Goal: Task Accomplishment & Management: Use online tool/utility

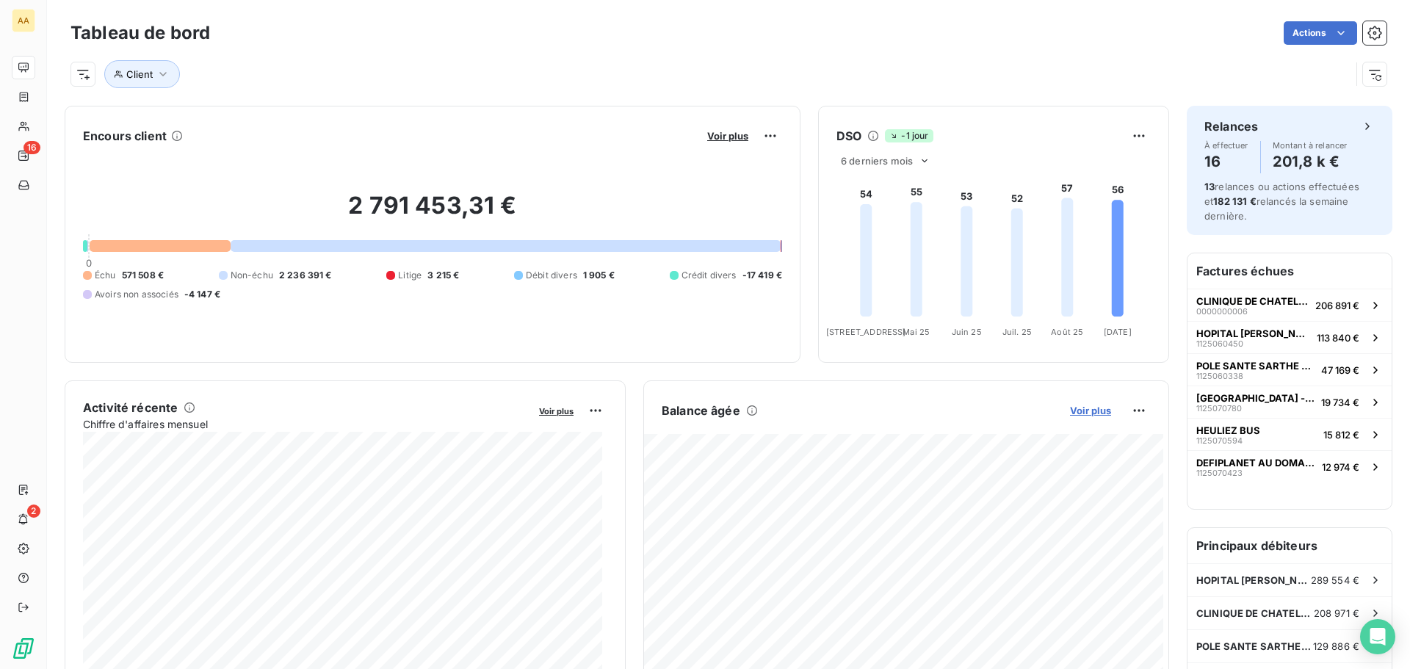
click at [1082, 414] on span "Voir plus" at bounding box center [1090, 411] width 41 height 12
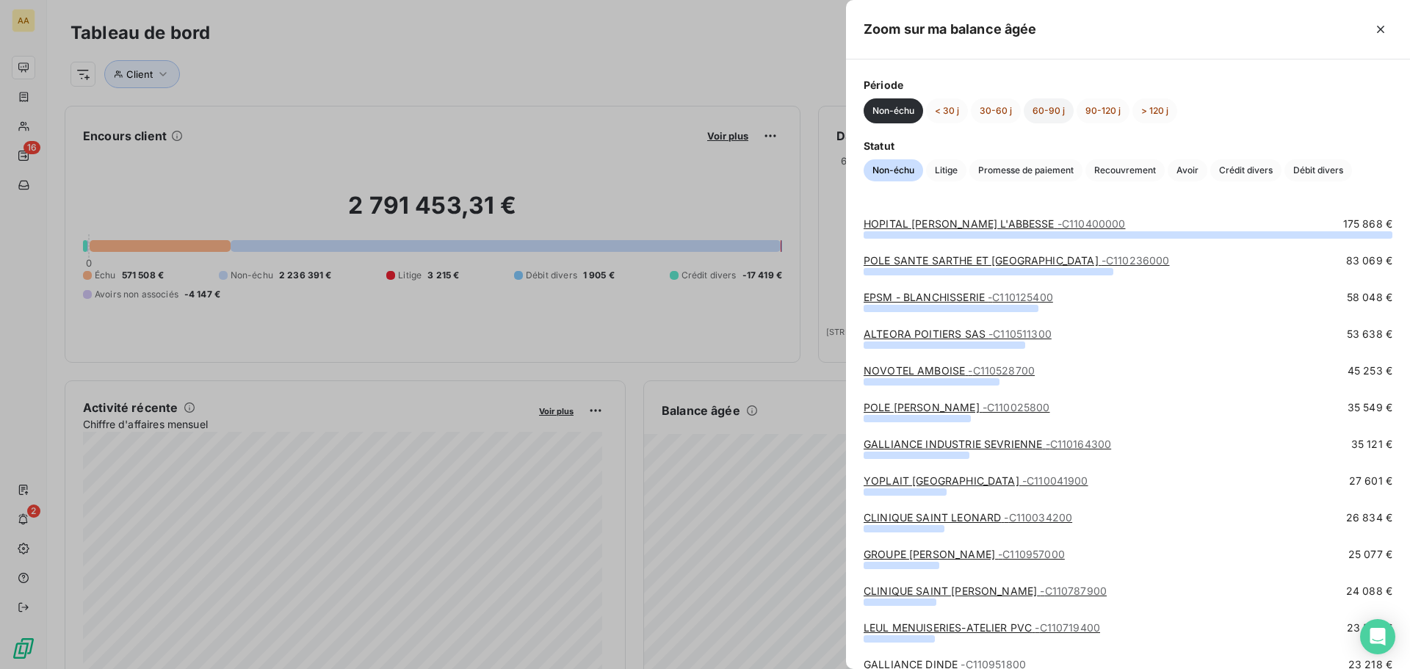
click at [1053, 104] on button "60-90 j" at bounding box center [1049, 110] width 50 height 25
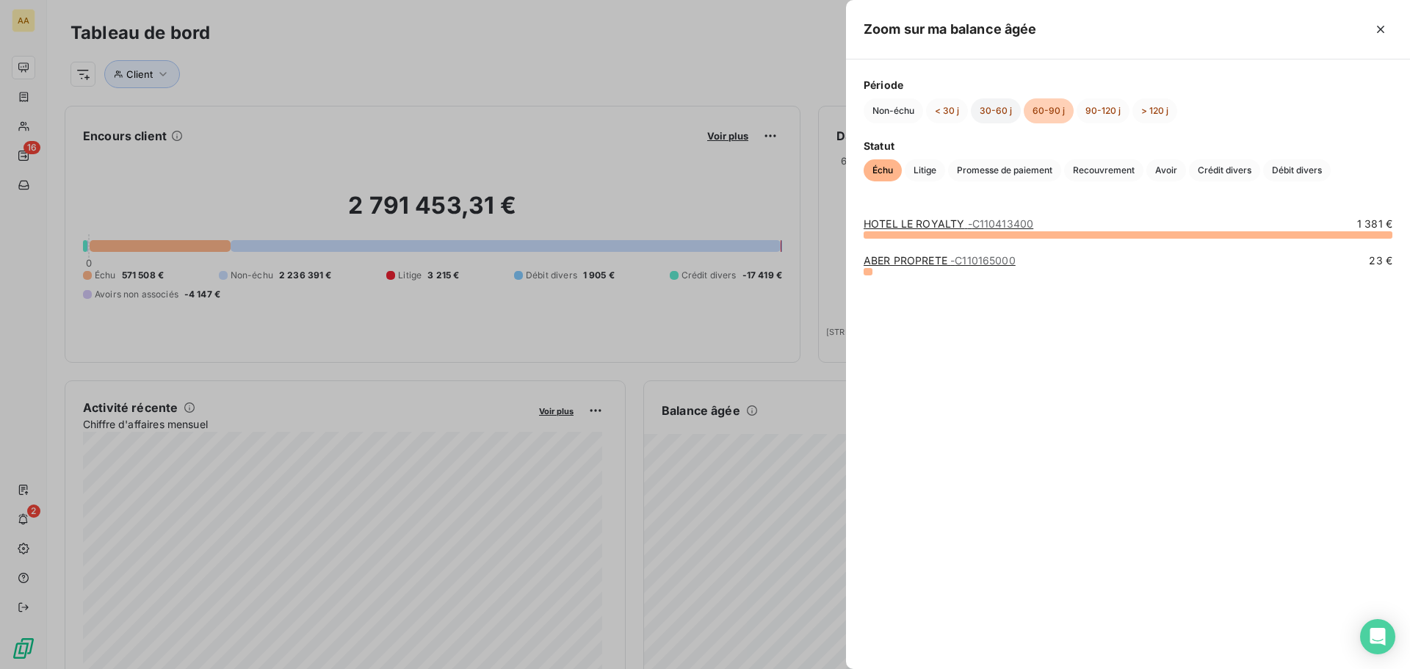
click at [1000, 113] on button "30-60 j" at bounding box center [996, 110] width 50 height 25
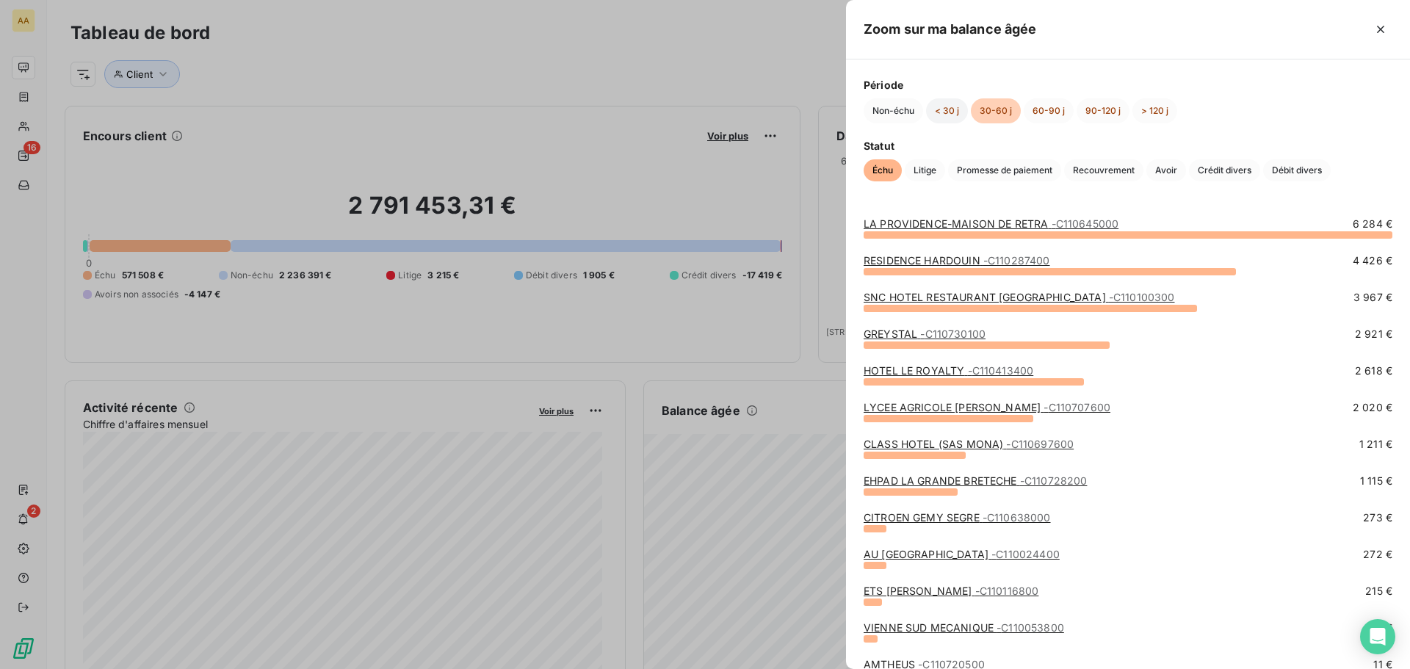
click at [944, 114] on button "< 30 j" at bounding box center [947, 110] width 42 height 25
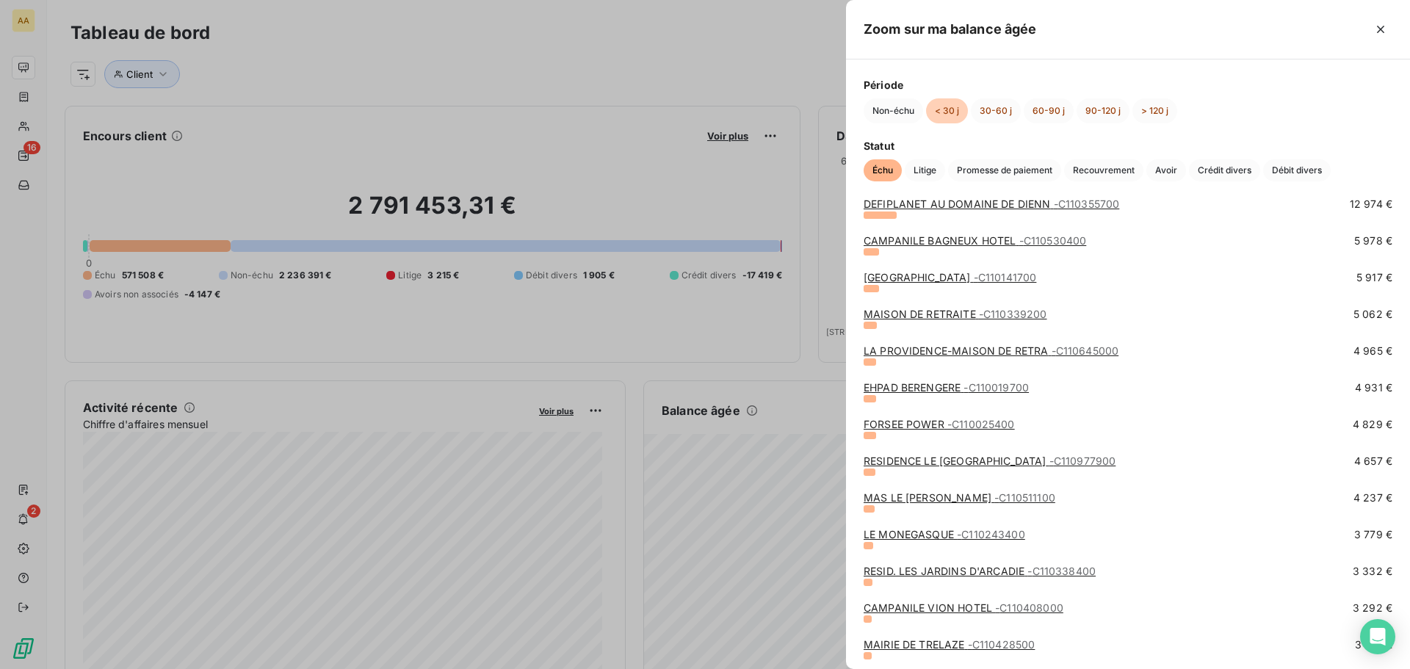
scroll to position [220, 0]
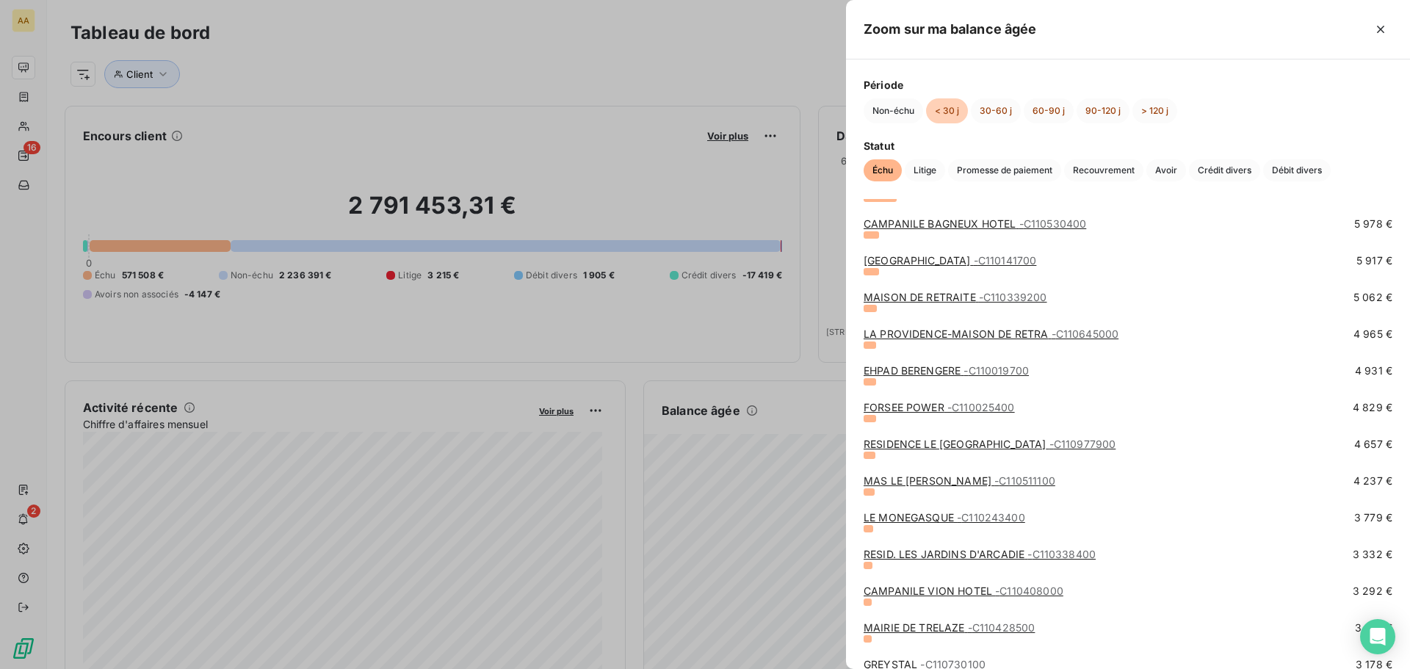
click at [1000, 448] on link "RESIDENCE [GEOGRAPHIC_DATA] - C110977900" at bounding box center [989, 444] width 252 height 12
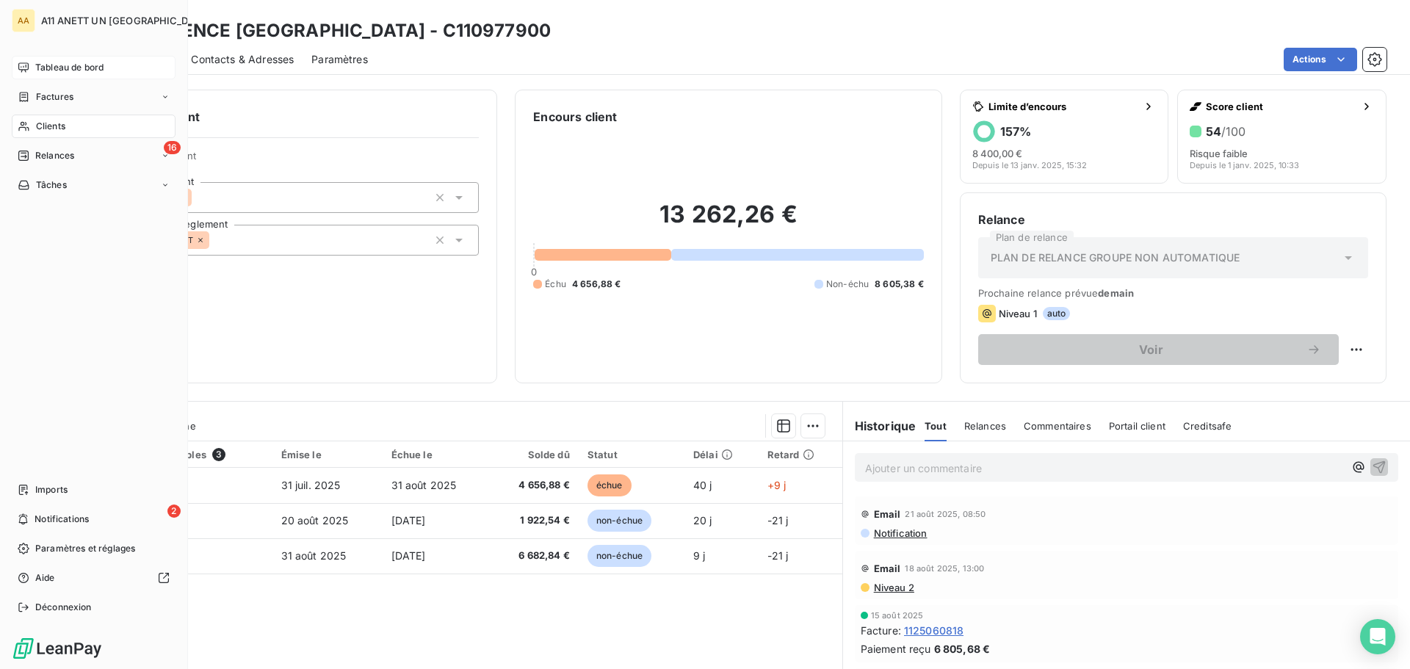
drag, startPoint x: 57, startPoint y: 73, endPoint x: 117, endPoint y: 58, distance: 62.9
click at [57, 73] on span "Tableau de bord" at bounding box center [69, 67] width 68 height 13
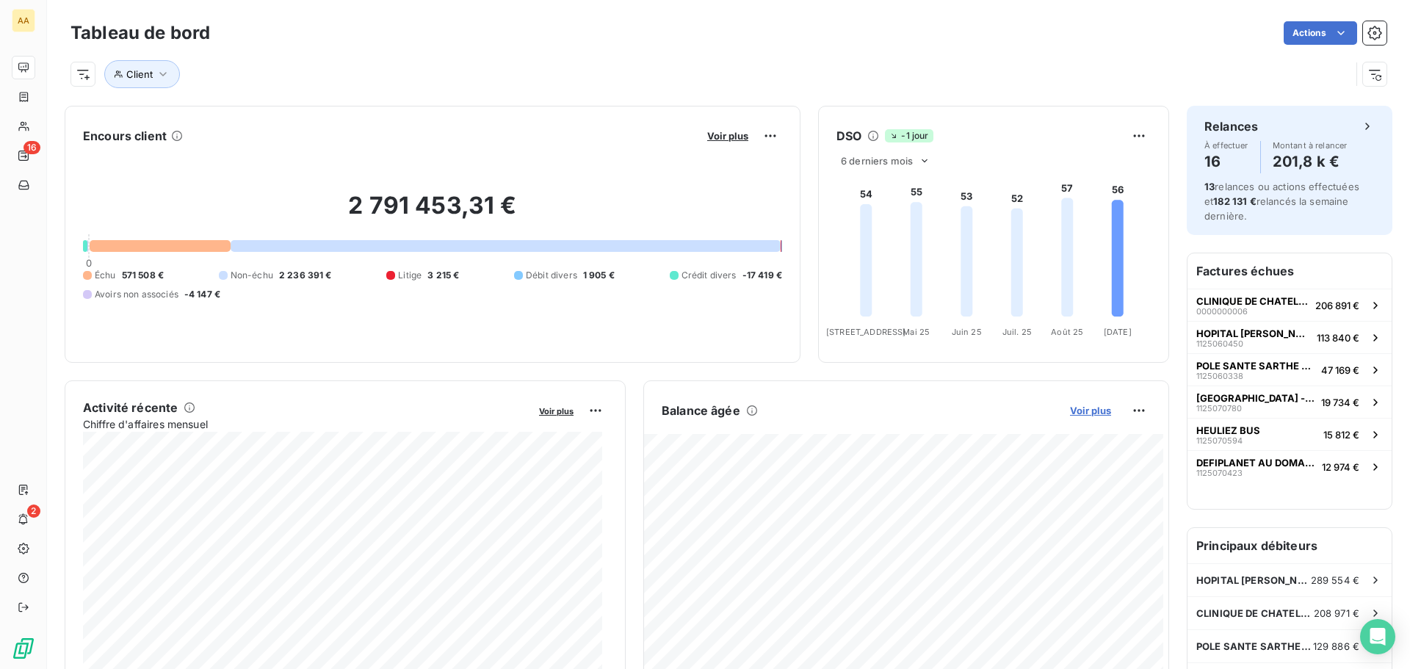
click at [1073, 414] on span "Voir plus" at bounding box center [1090, 411] width 41 height 12
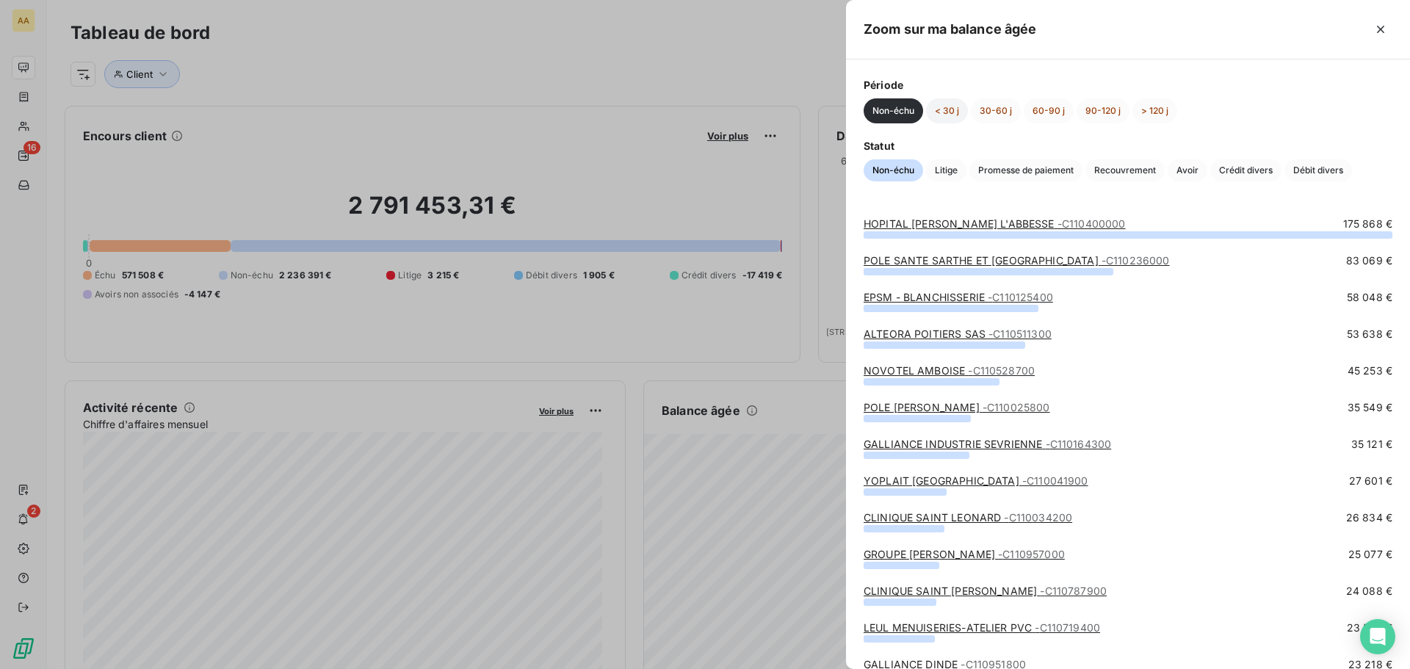
click at [949, 113] on button "< 30 j" at bounding box center [947, 110] width 42 height 25
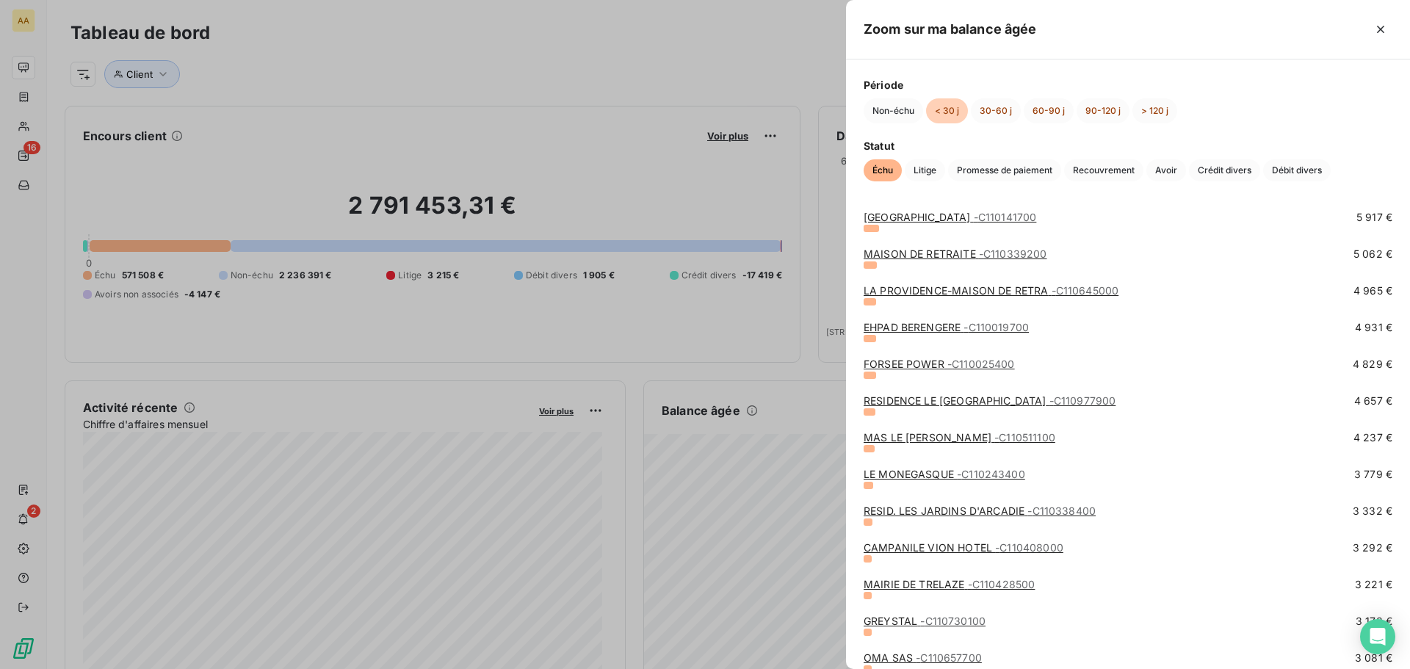
scroll to position [294, 0]
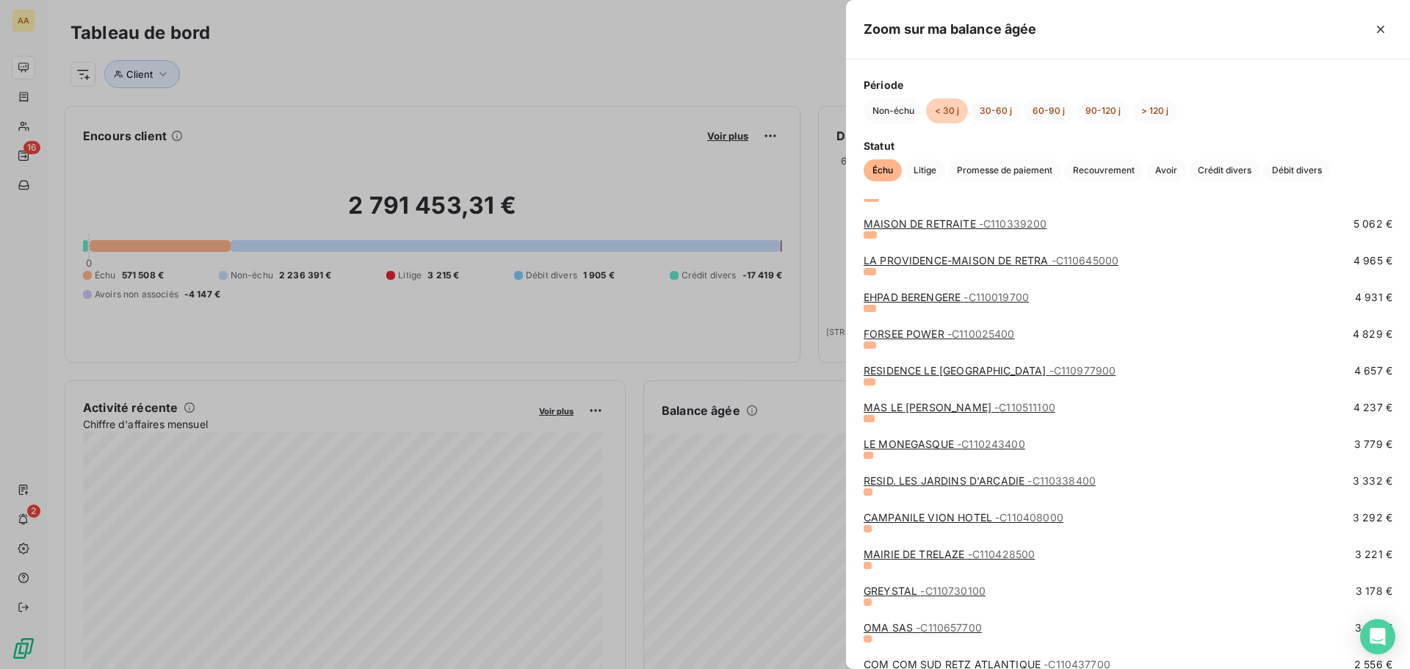
click at [576, 43] on div at bounding box center [705, 334] width 1410 height 669
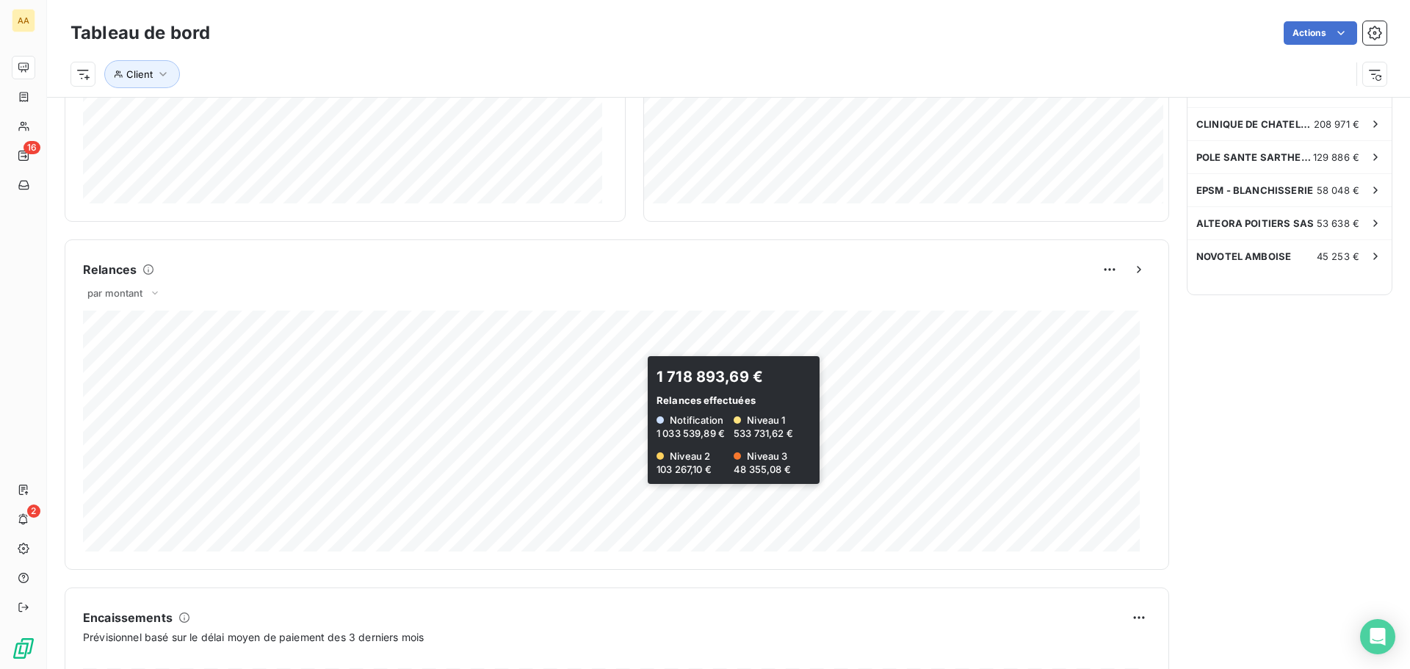
scroll to position [468, 0]
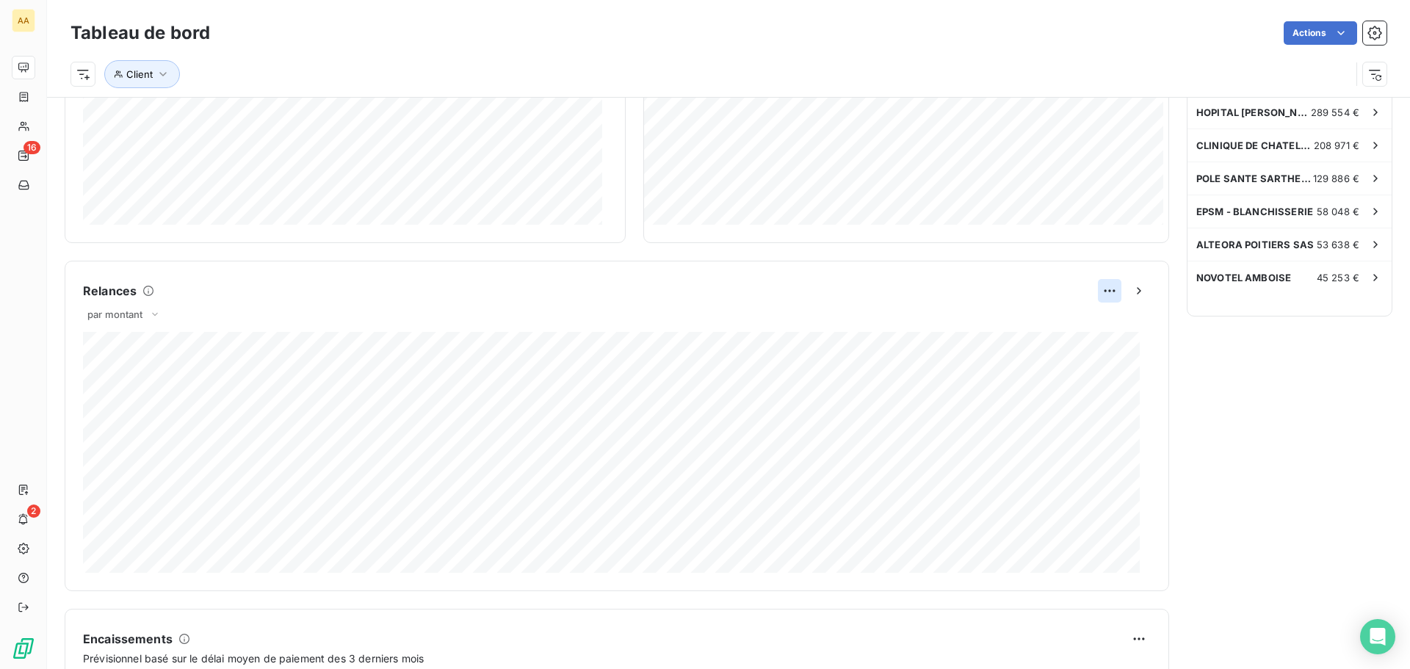
click at [1099, 291] on html "AA 16 2 Tableau de bord Actions Client Encours client Voir plus 2 791 453,31 € …" at bounding box center [705, 334] width 1410 height 669
click at [1063, 324] on div "Exporter" at bounding box center [1063, 322] width 82 height 23
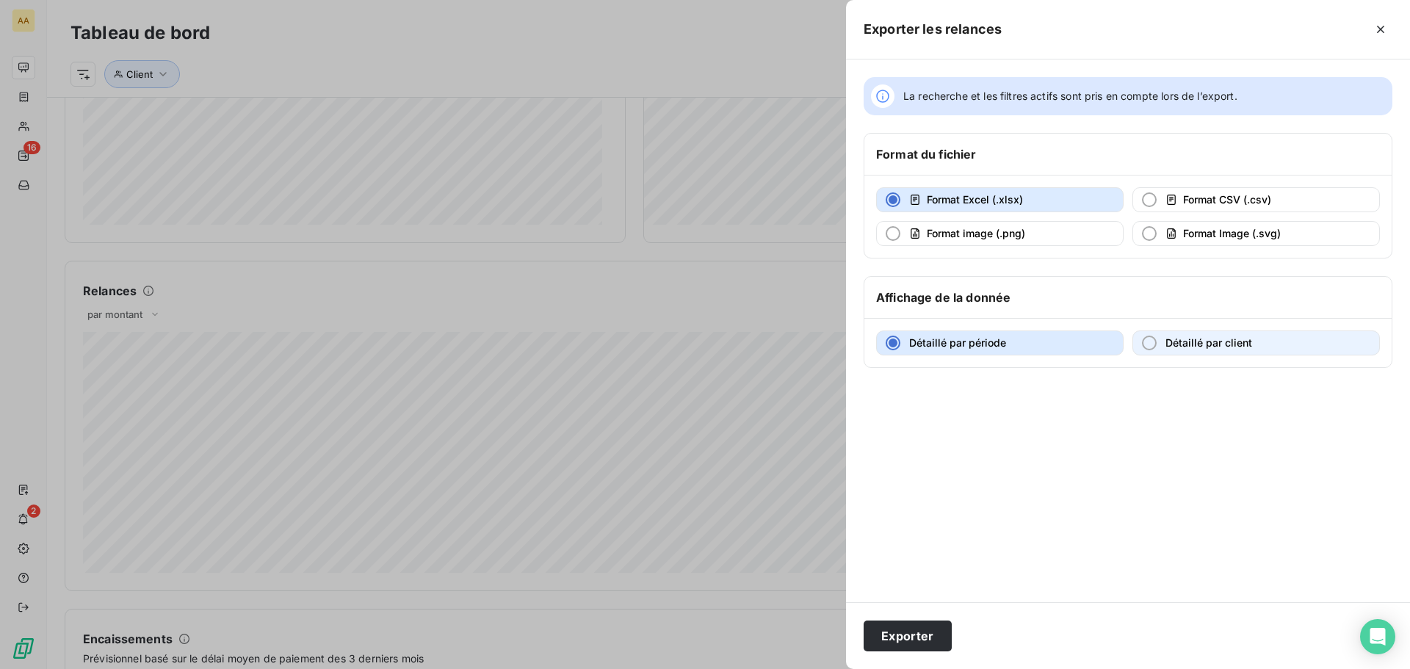
click at [1141, 341] on button "Détaillé par client" at bounding box center [1255, 342] width 247 height 25
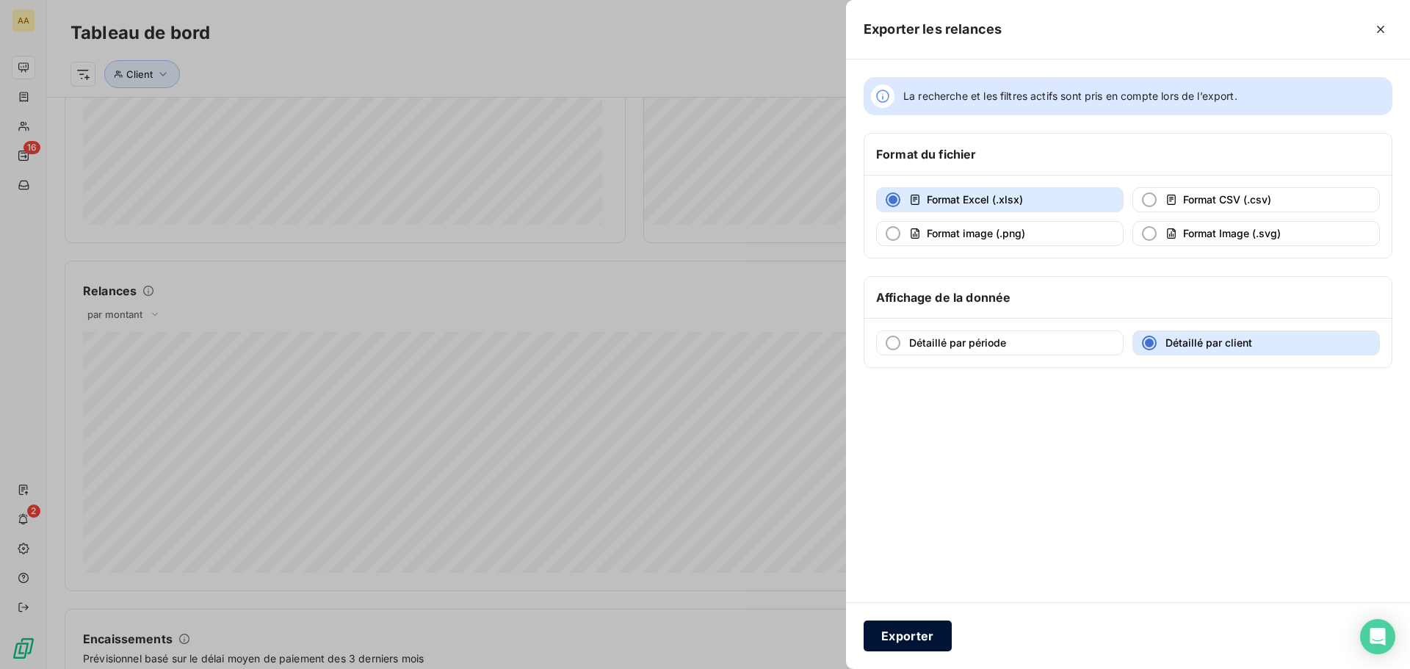
click at [890, 637] on button "Exporter" at bounding box center [907, 635] width 88 height 31
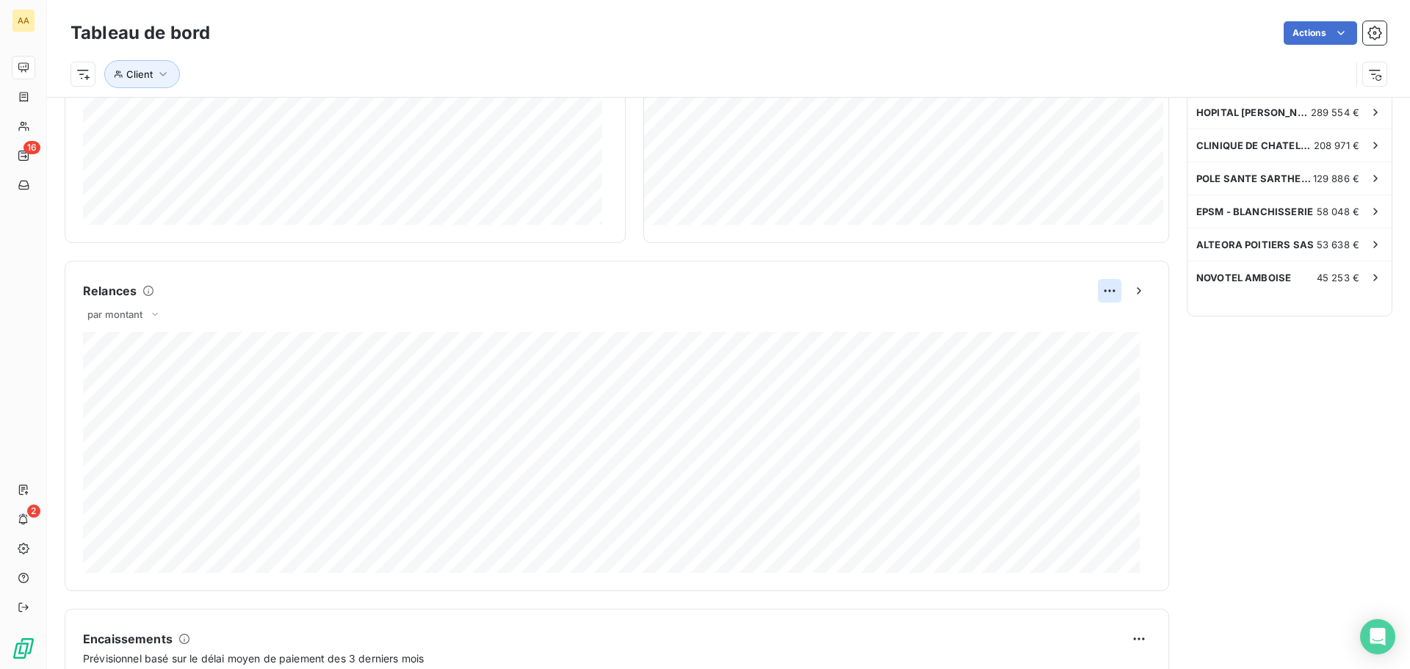
click at [1099, 294] on html "AA 16 2 Tableau de bord Actions Client Encours client Voir plus 2 791 453,31 € …" at bounding box center [705, 334] width 1410 height 669
click at [1131, 290] on html "AA 16 2 Tableau de bord Actions Client Encours client Voir plus 2 791 453,31 € …" at bounding box center [705, 334] width 1410 height 669
click at [1131, 289] on icon "button" at bounding box center [1138, 290] width 15 height 15
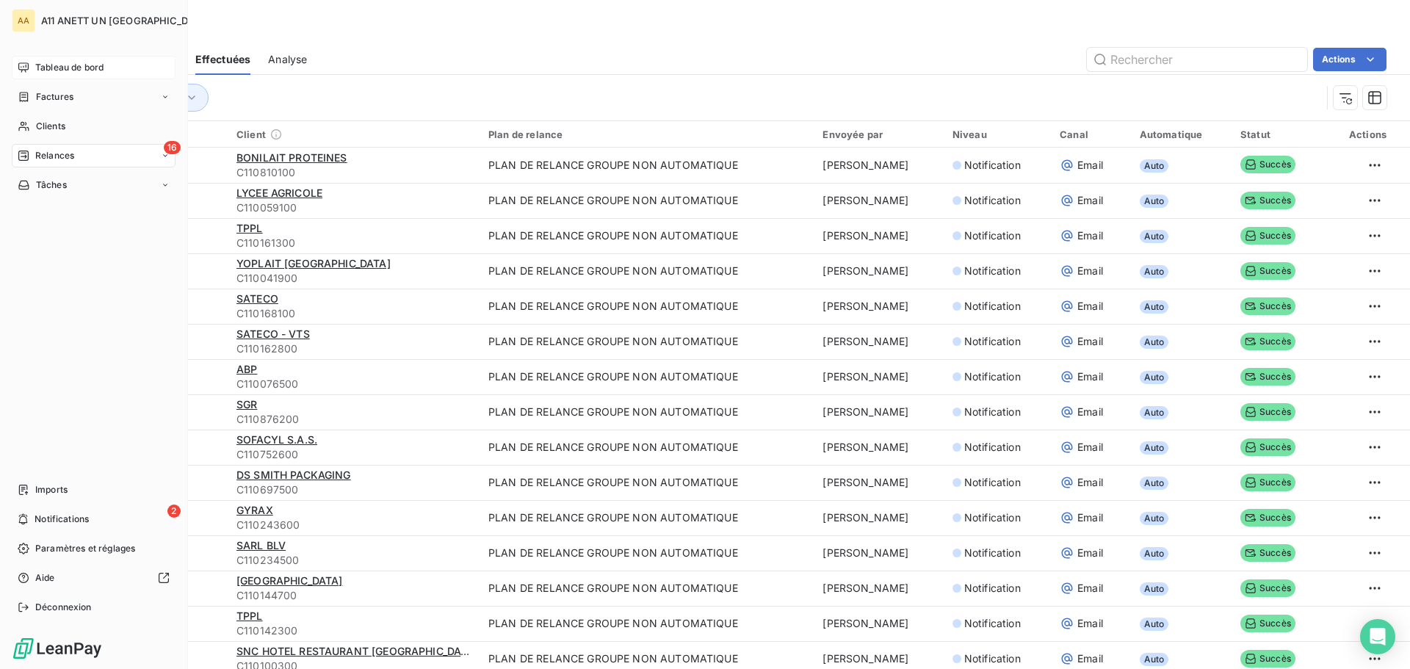
click at [47, 67] on span "Tableau de bord" at bounding box center [69, 67] width 68 height 13
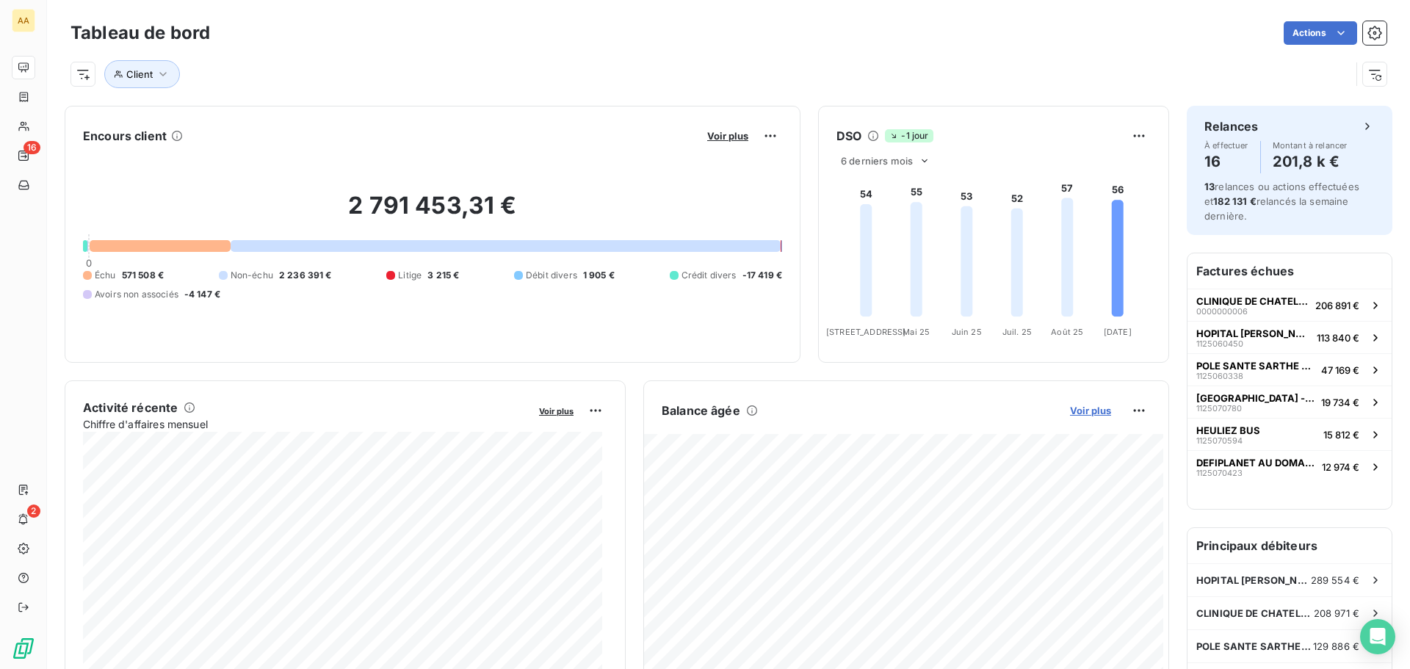
click at [1079, 411] on span "Voir plus" at bounding box center [1090, 411] width 41 height 12
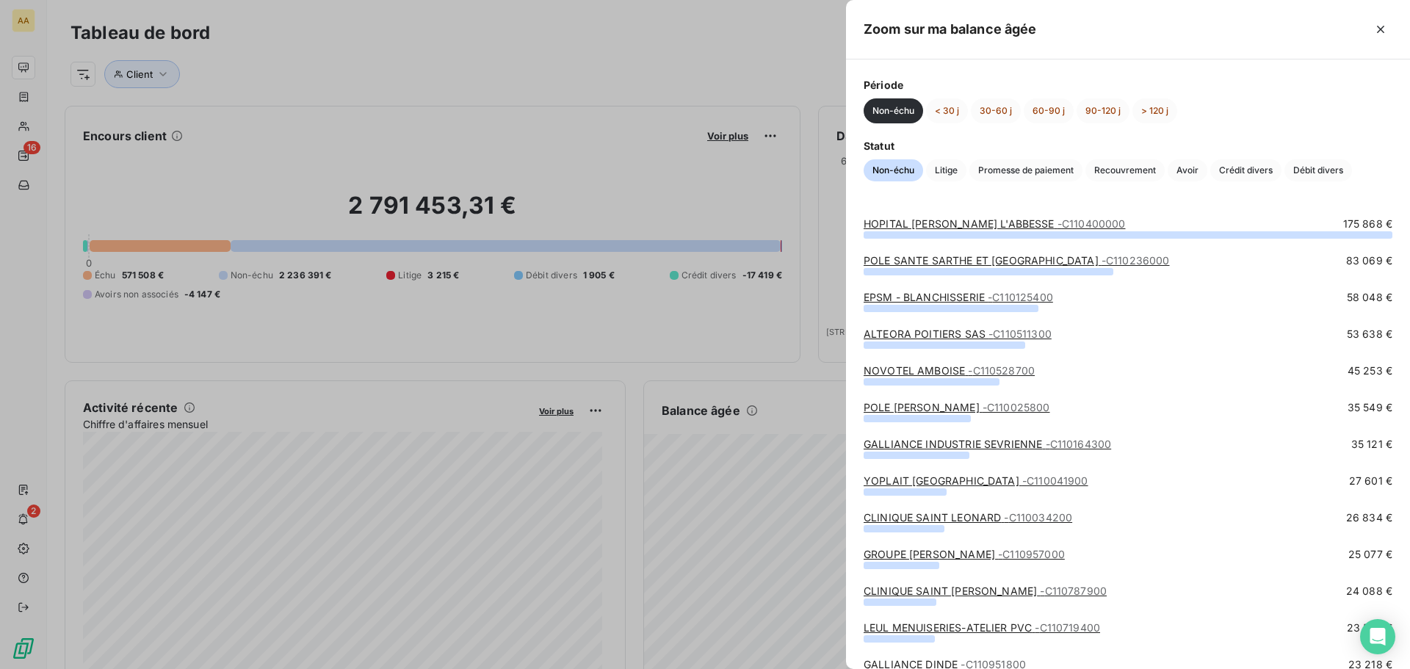
click at [578, 40] on div at bounding box center [705, 334] width 1410 height 669
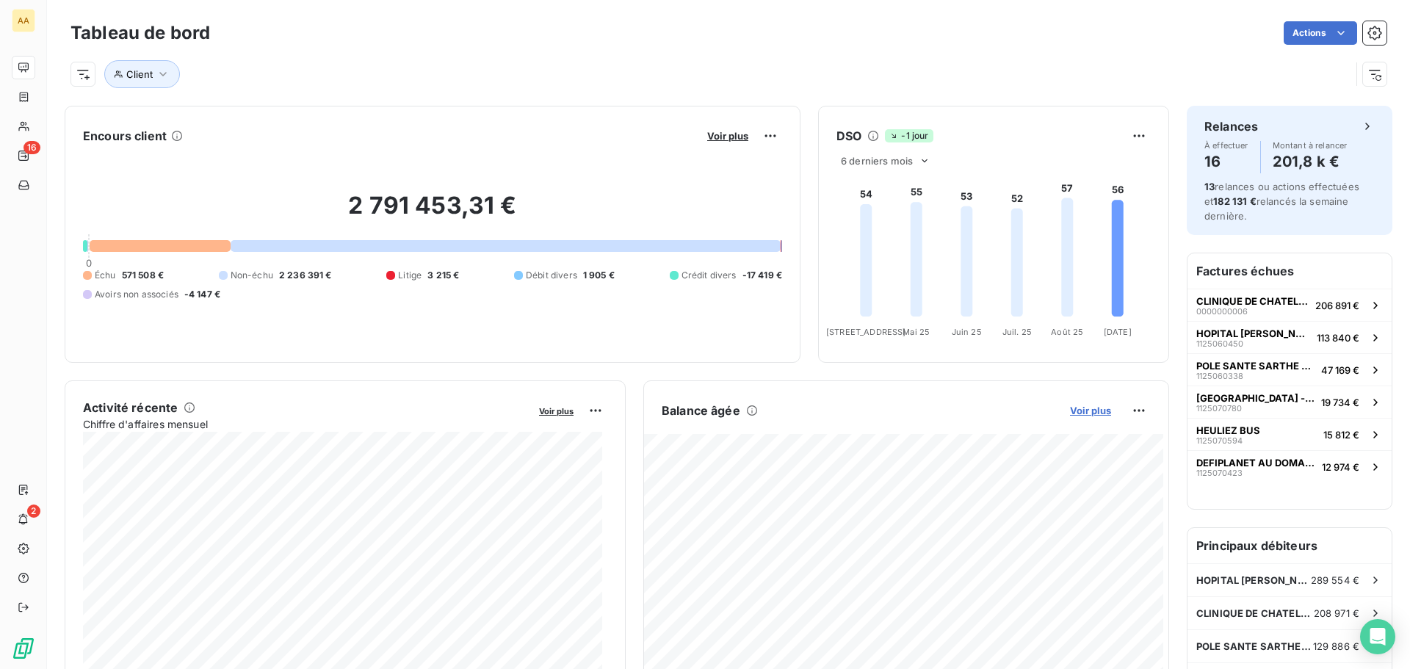
click at [1071, 410] on span "Voir plus" at bounding box center [1090, 411] width 41 height 12
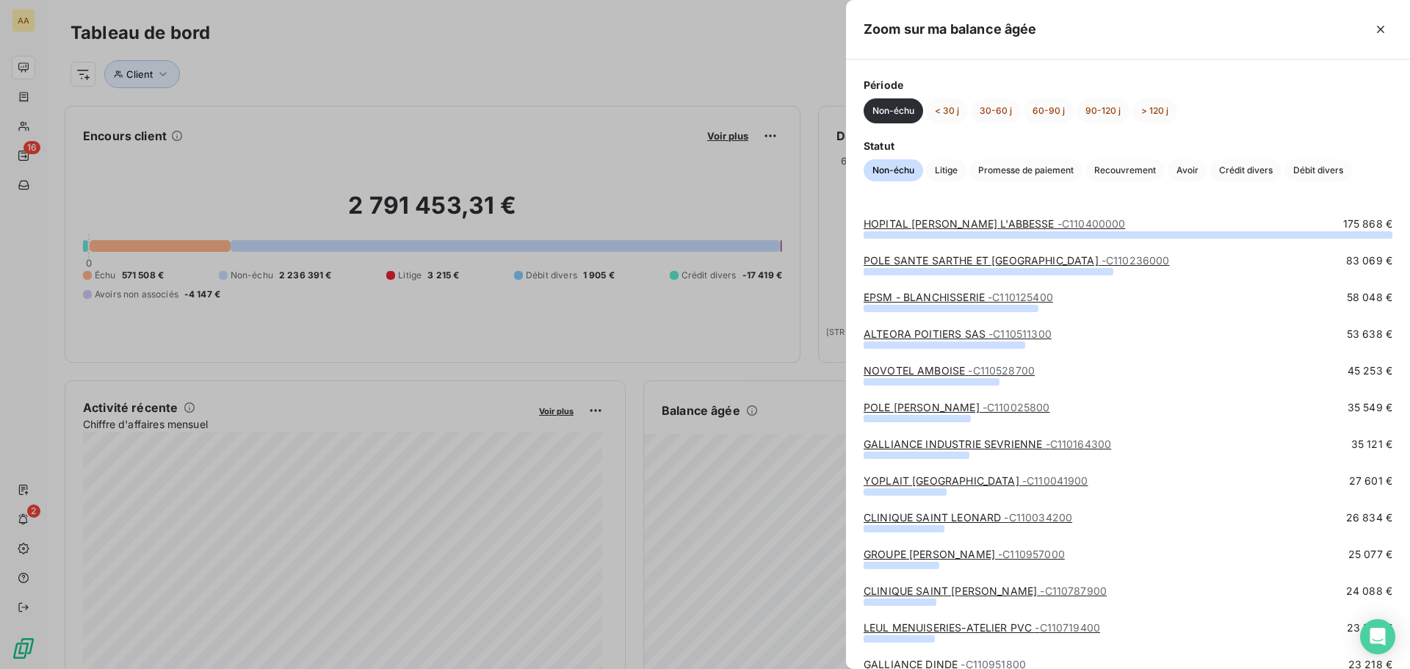
click at [771, 51] on div at bounding box center [705, 334] width 1410 height 669
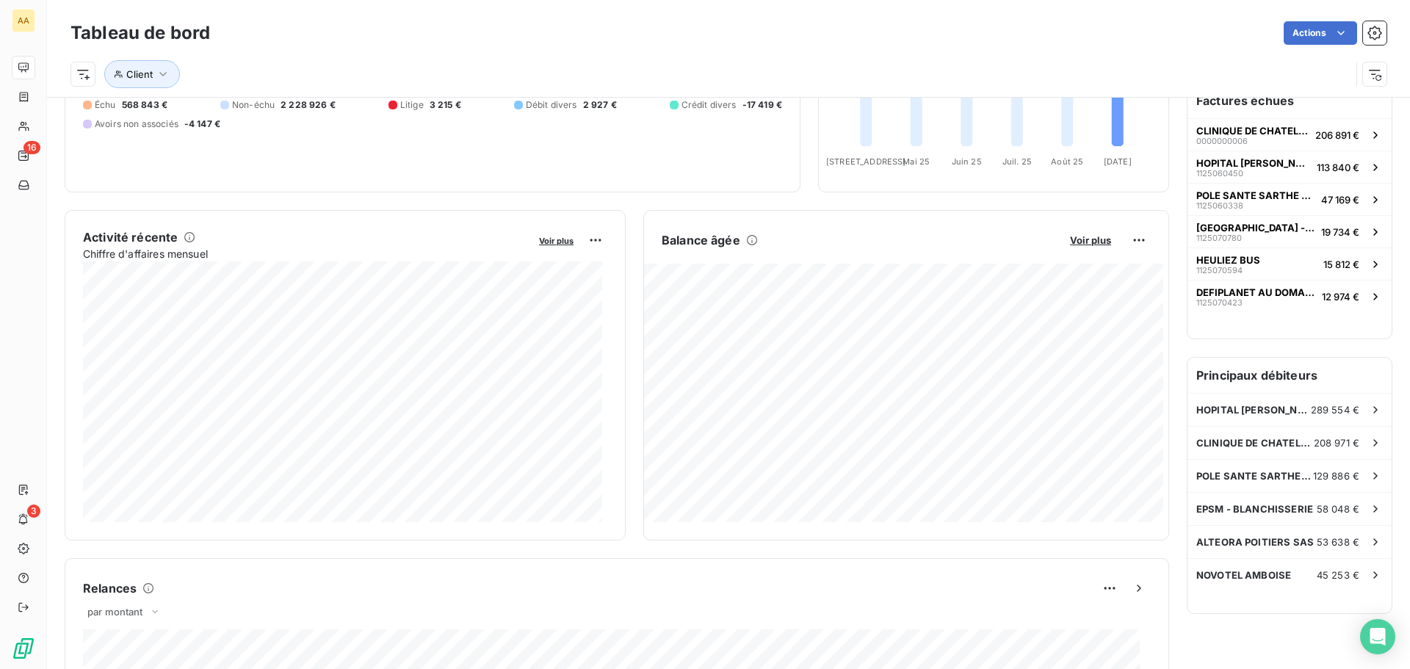
scroll to position [175, 0]
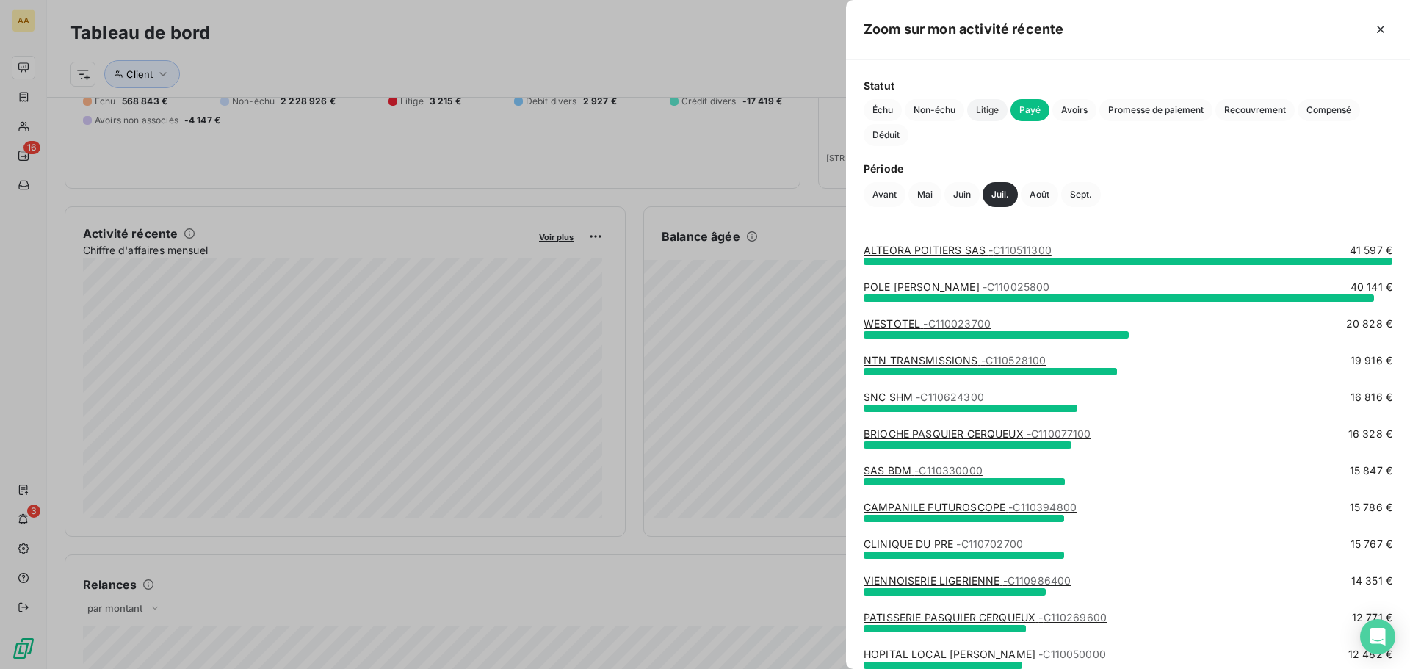
click at [990, 109] on span "Litige" at bounding box center [987, 110] width 40 height 22
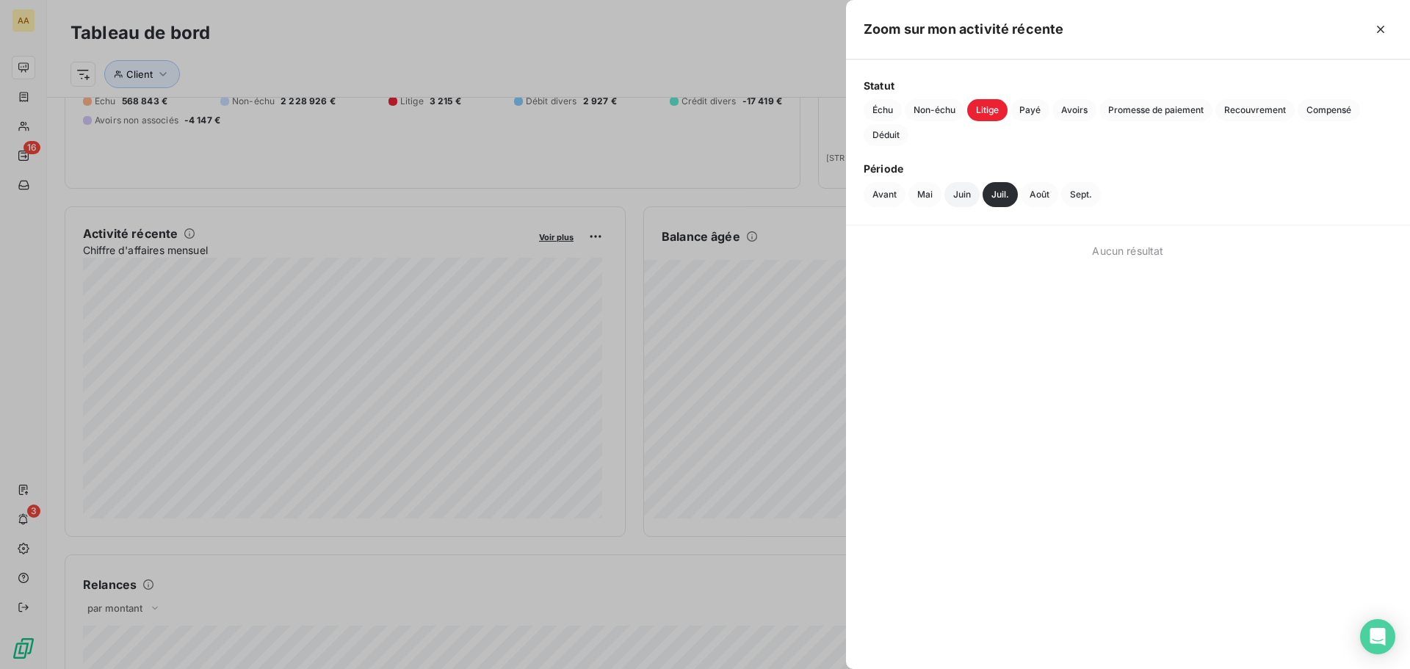
click at [963, 199] on button "Juin" at bounding box center [961, 194] width 35 height 25
click at [1030, 110] on span "Payé" at bounding box center [1029, 110] width 39 height 22
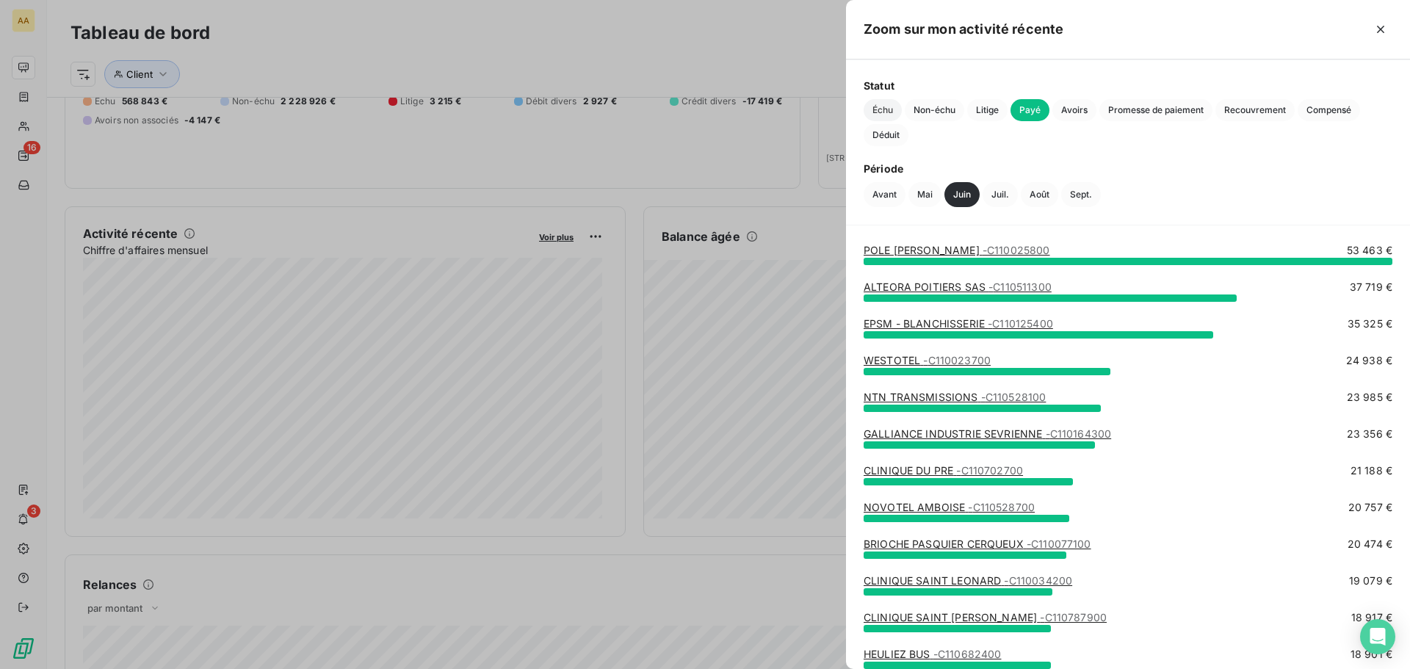
click at [874, 112] on span "Échu" at bounding box center [882, 110] width 38 height 22
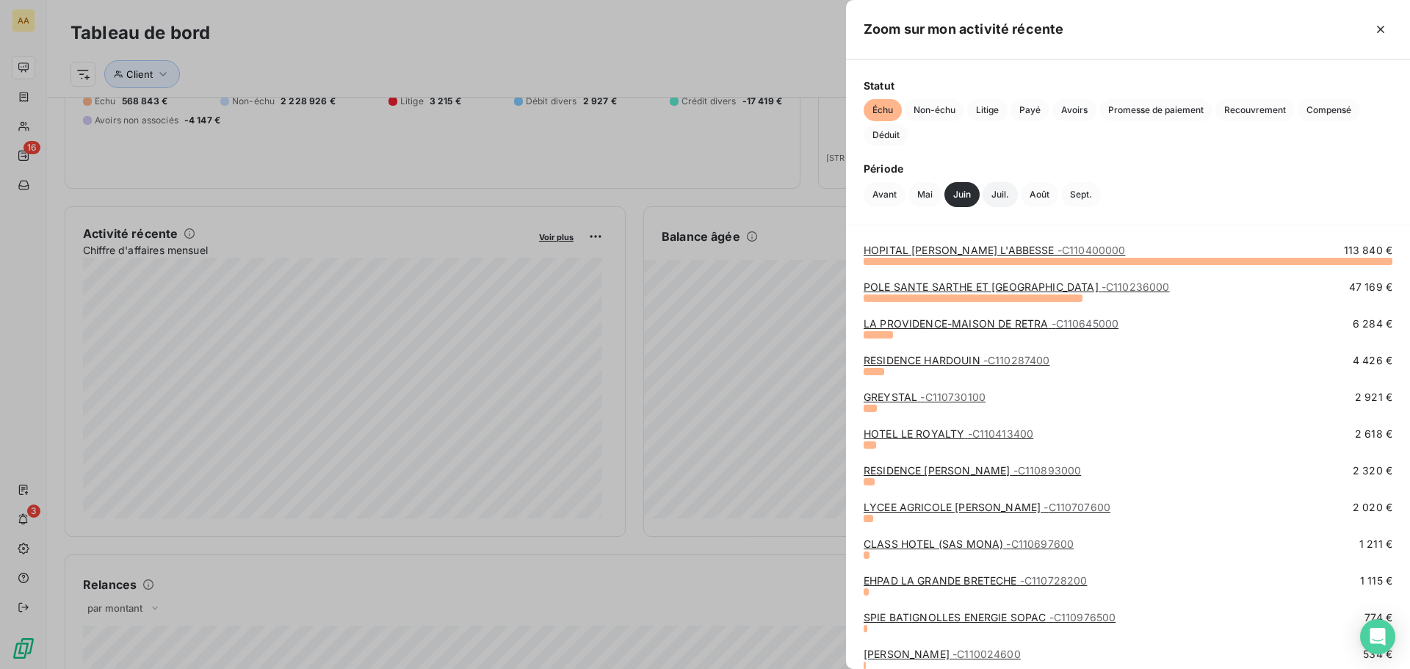
click at [1001, 189] on button "Juil." at bounding box center [999, 194] width 35 height 25
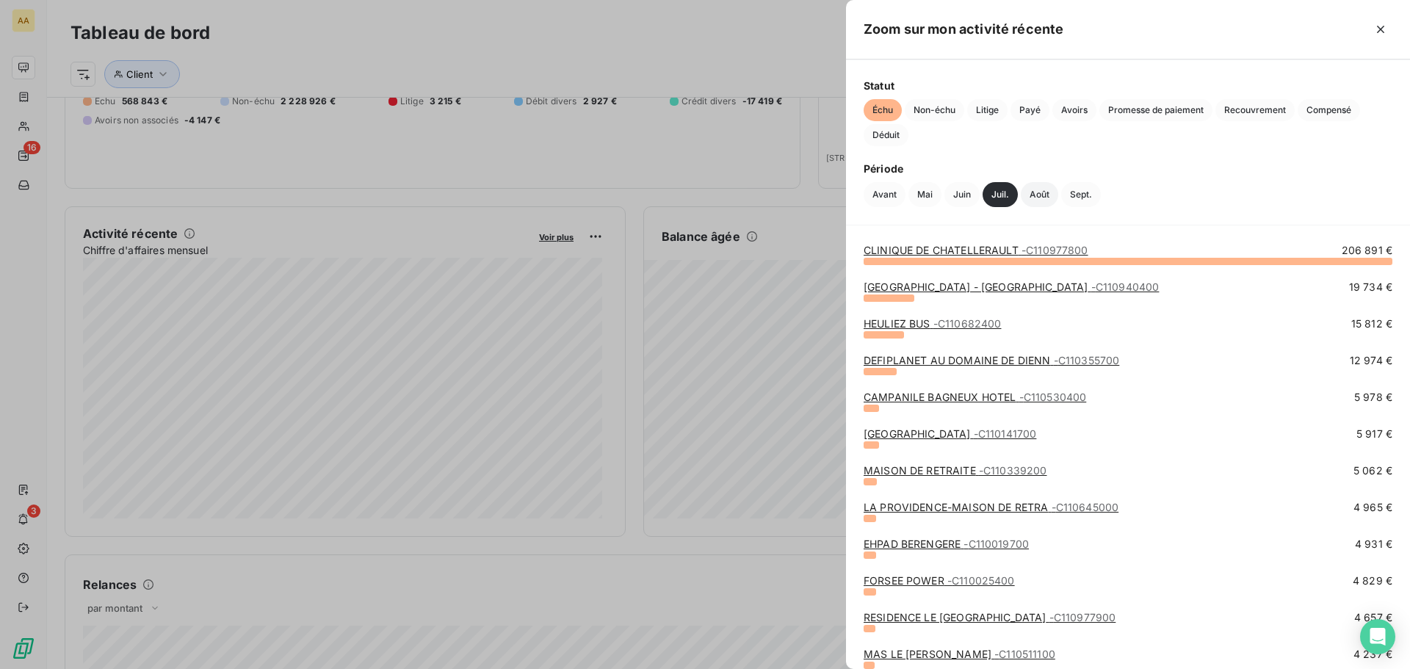
click at [1043, 192] on button "Août" at bounding box center [1039, 194] width 37 height 25
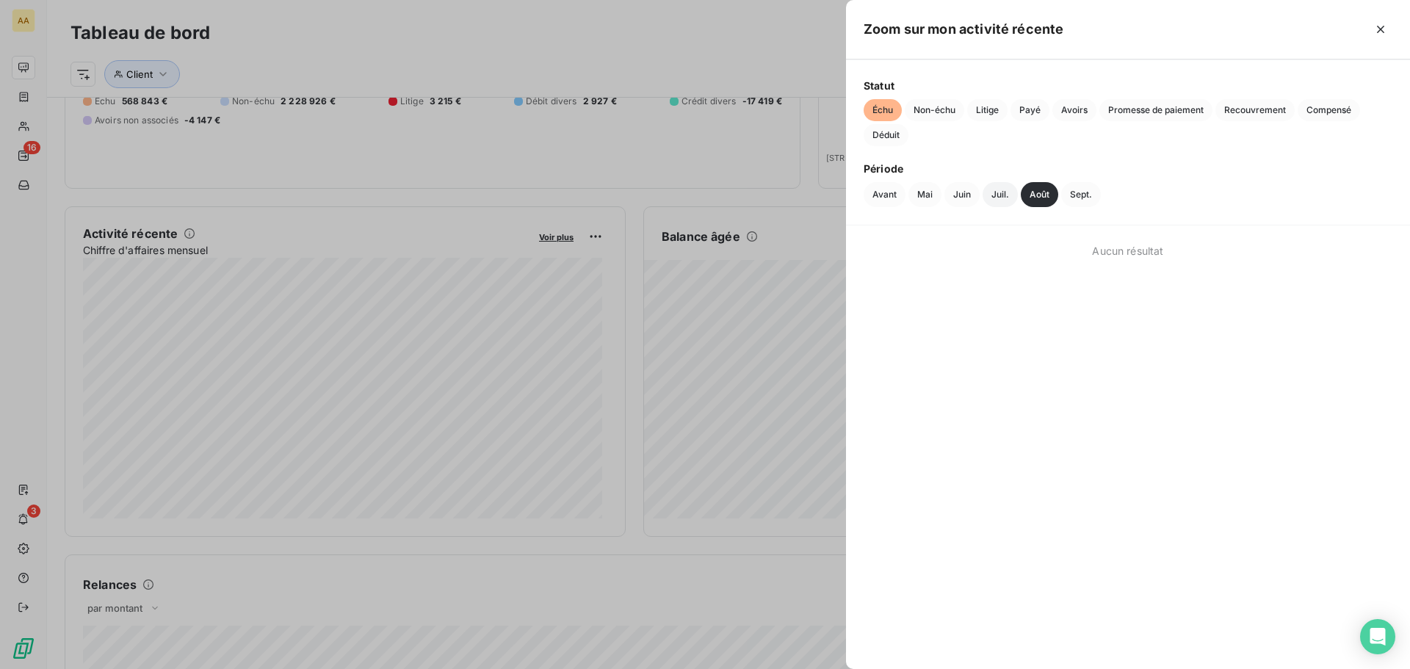
click at [1003, 194] on button "Juil." at bounding box center [999, 194] width 35 height 25
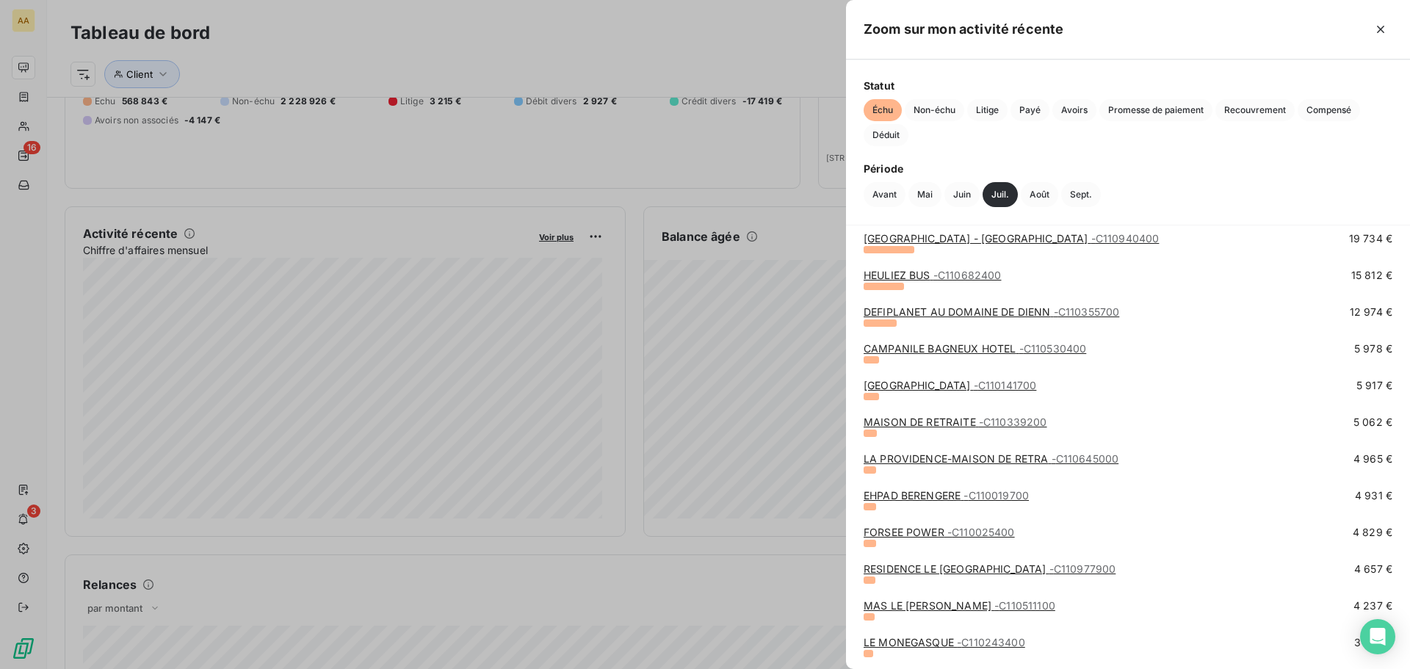
scroll to position [0, 0]
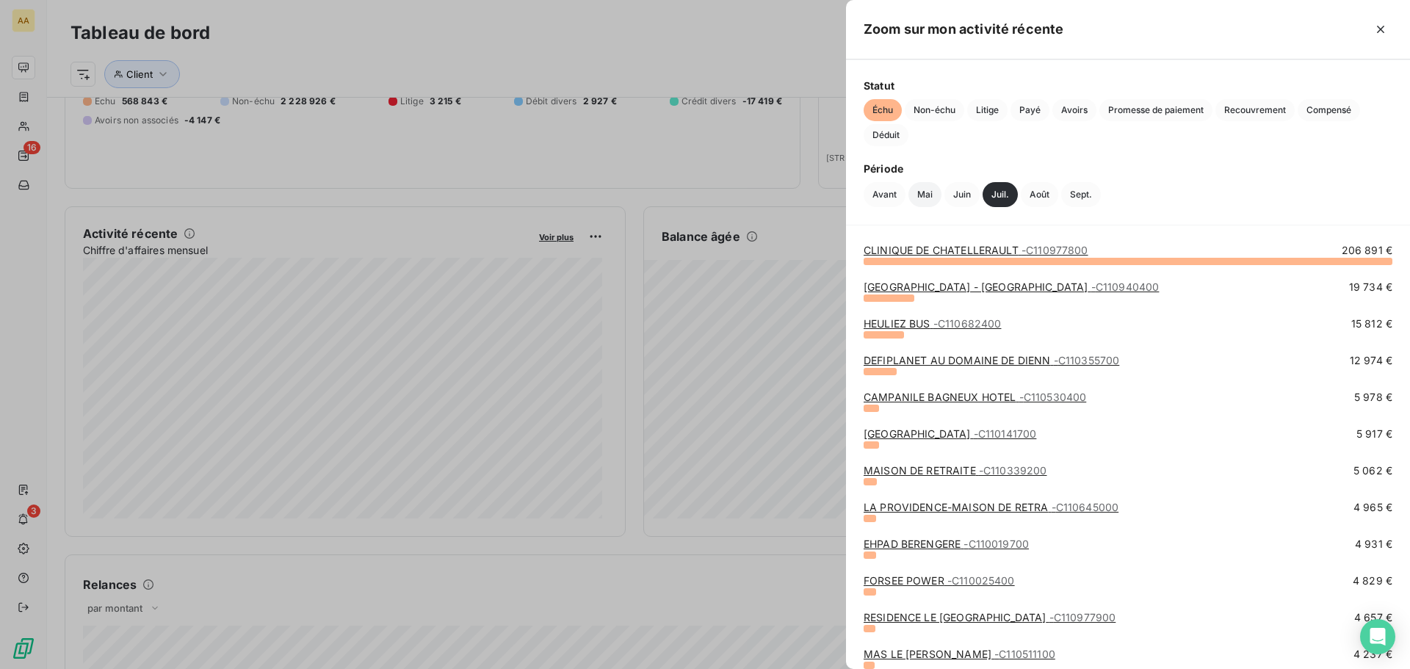
click at [924, 195] on button "Mai" at bounding box center [924, 194] width 33 height 25
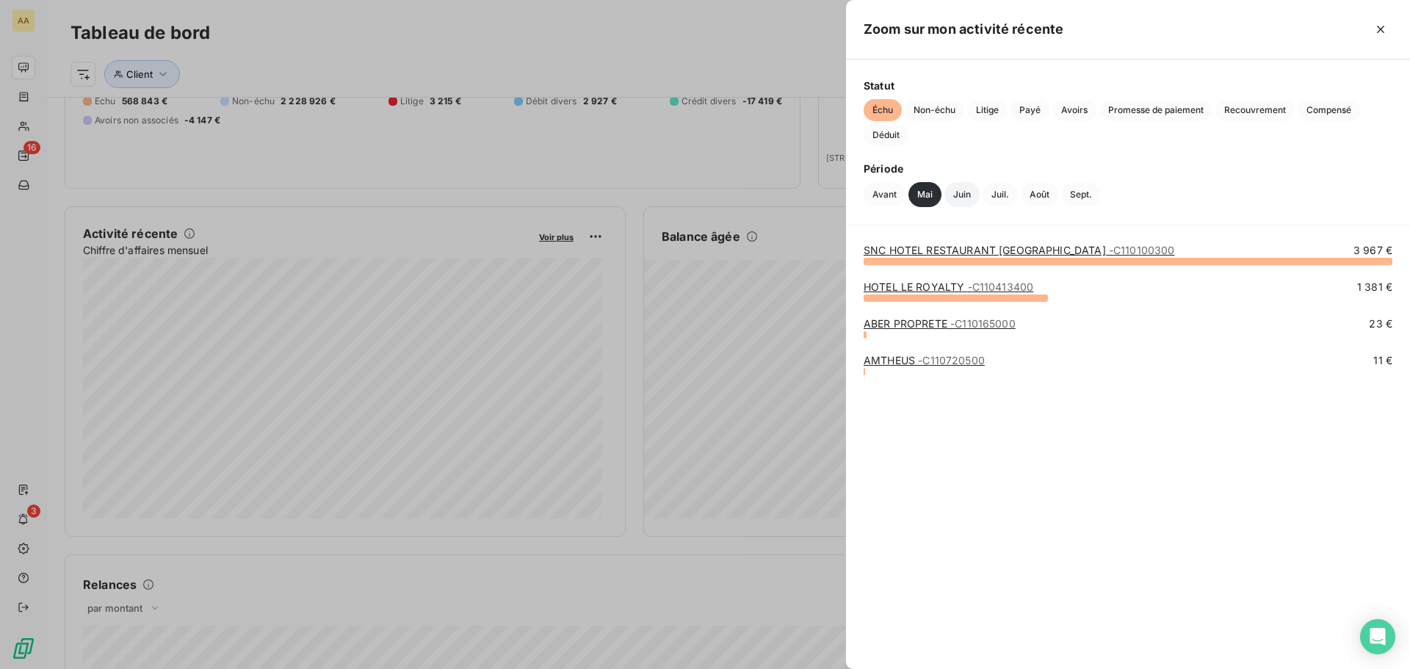
click at [964, 197] on button "Juin" at bounding box center [961, 194] width 35 height 25
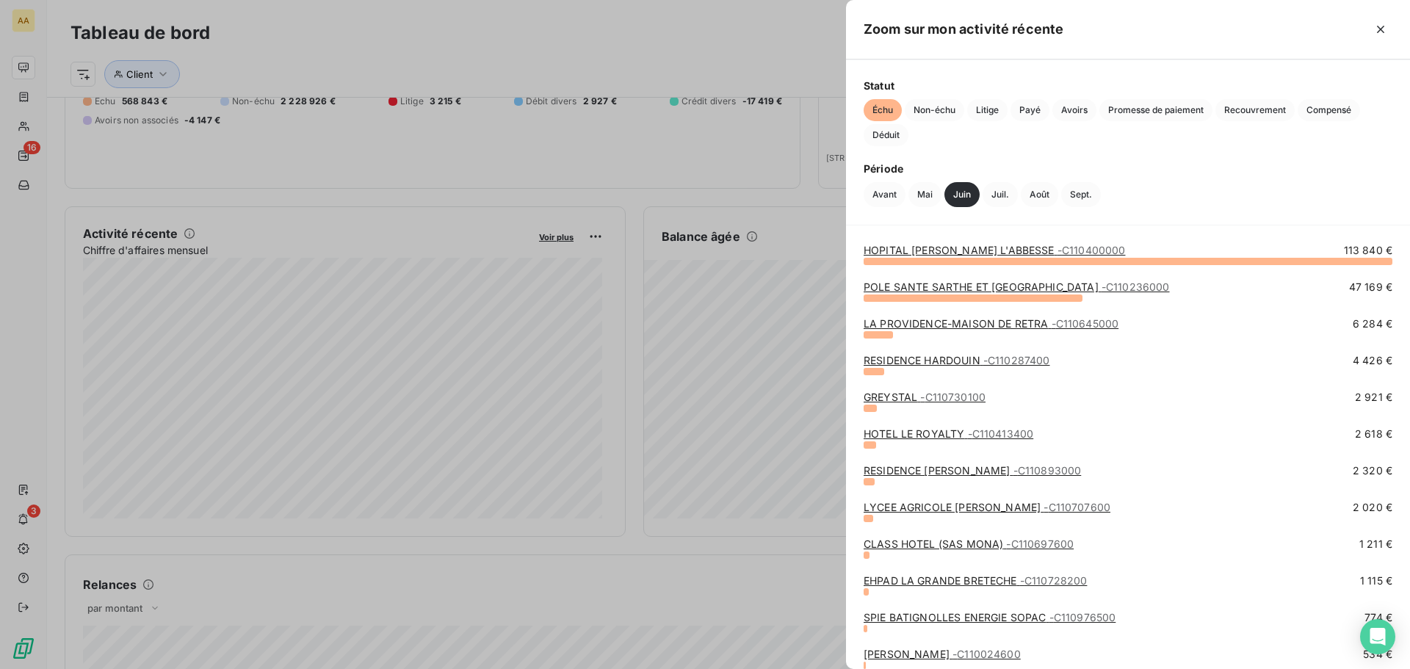
click at [973, 470] on link "RESIDENCE [PERSON_NAME] - C110893000" at bounding box center [971, 470] width 217 height 12
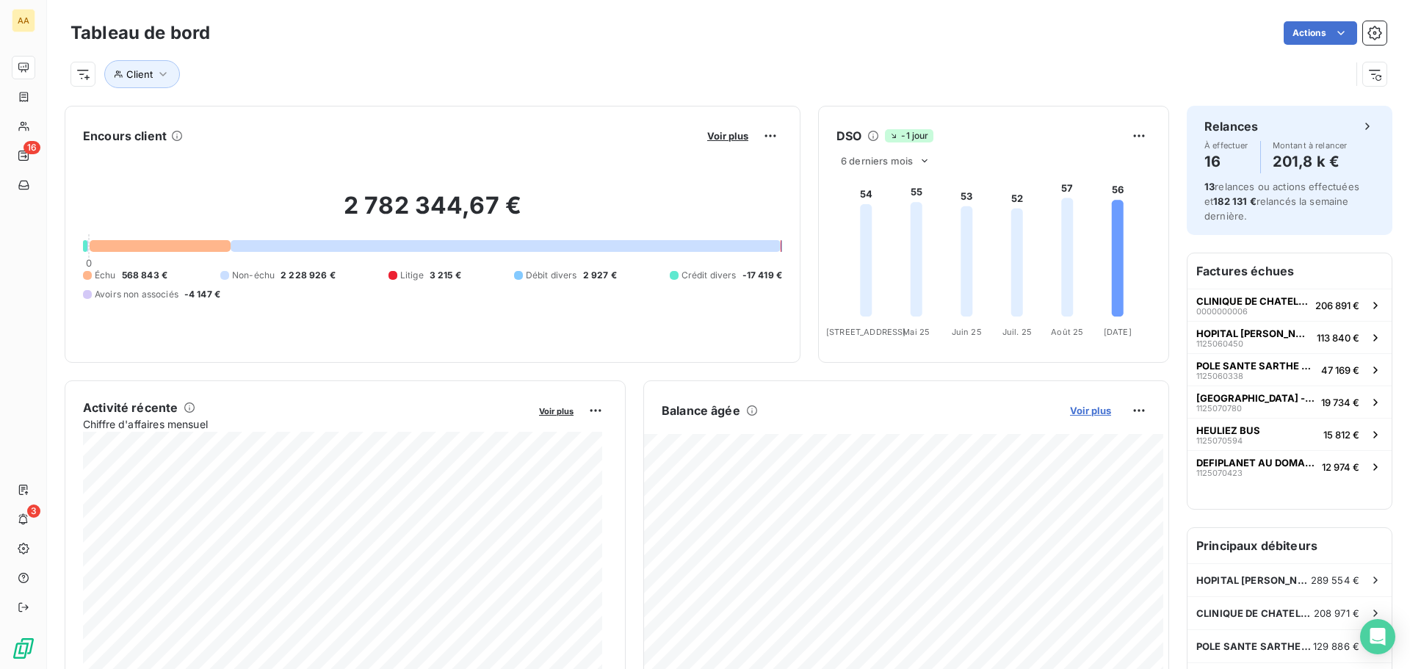
click at [1088, 411] on span "Voir plus" at bounding box center [1090, 411] width 41 height 12
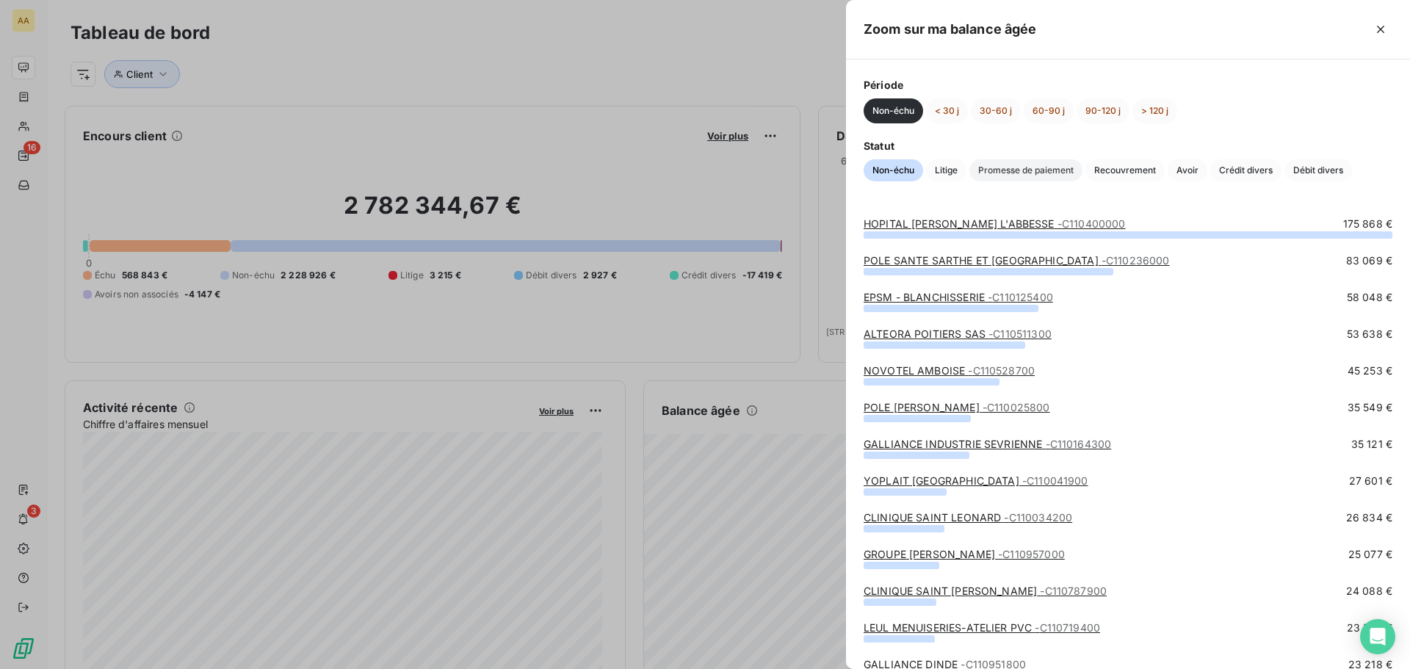
click at [999, 163] on span "Promesse de paiement" at bounding box center [1025, 170] width 113 height 22
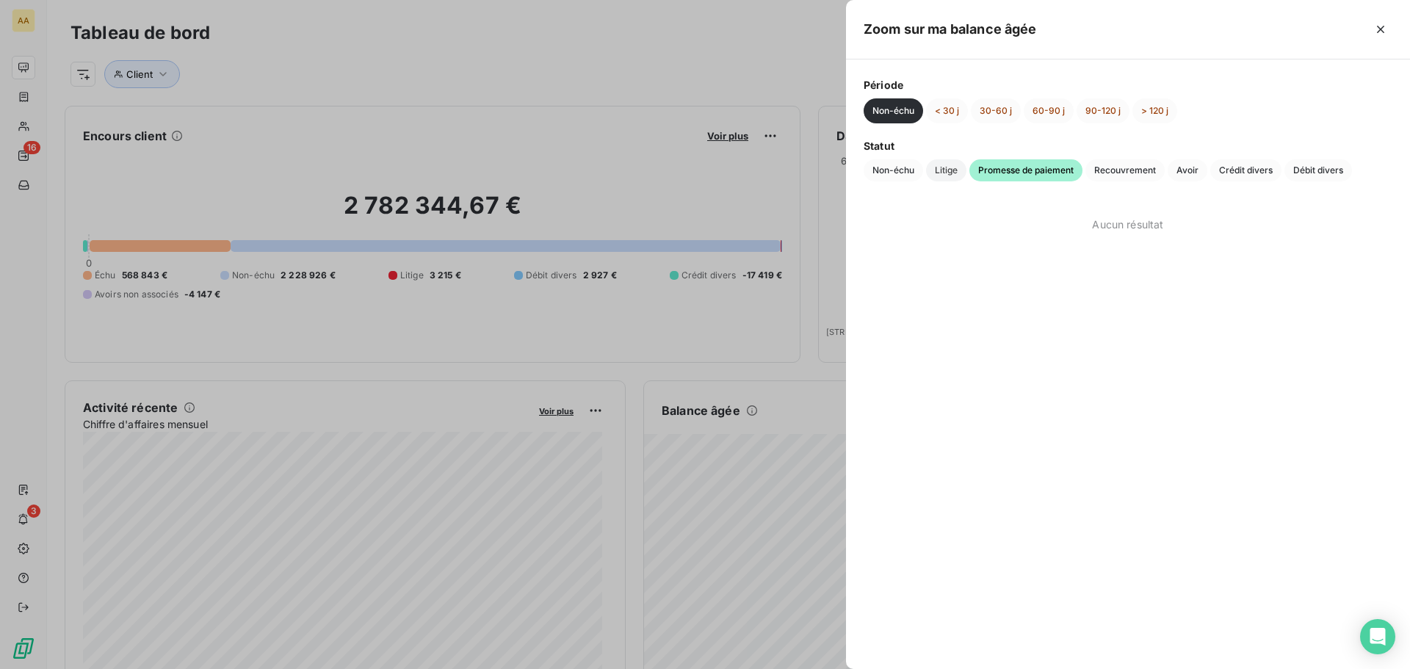
click at [949, 169] on span "Litige" at bounding box center [946, 170] width 40 height 22
click at [1383, 28] on icon "button" at bounding box center [1380, 29] width 15 height 15
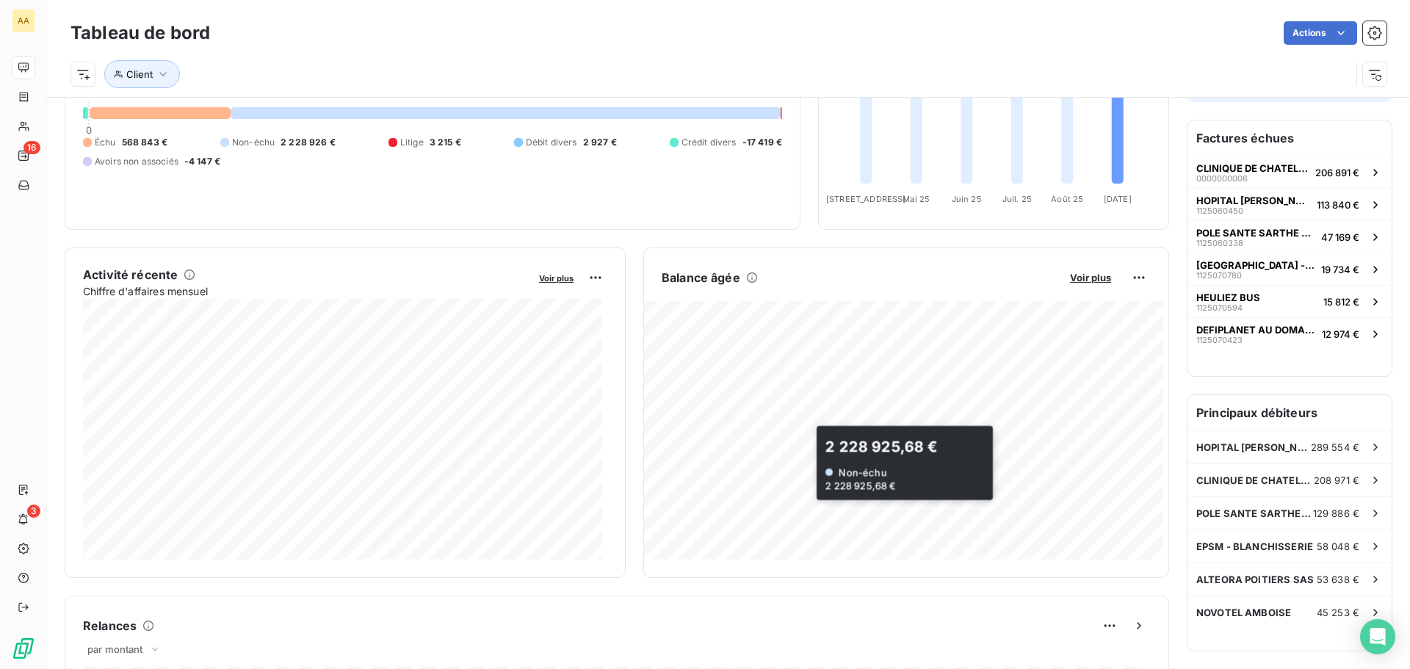
scroll to position [148, 0]
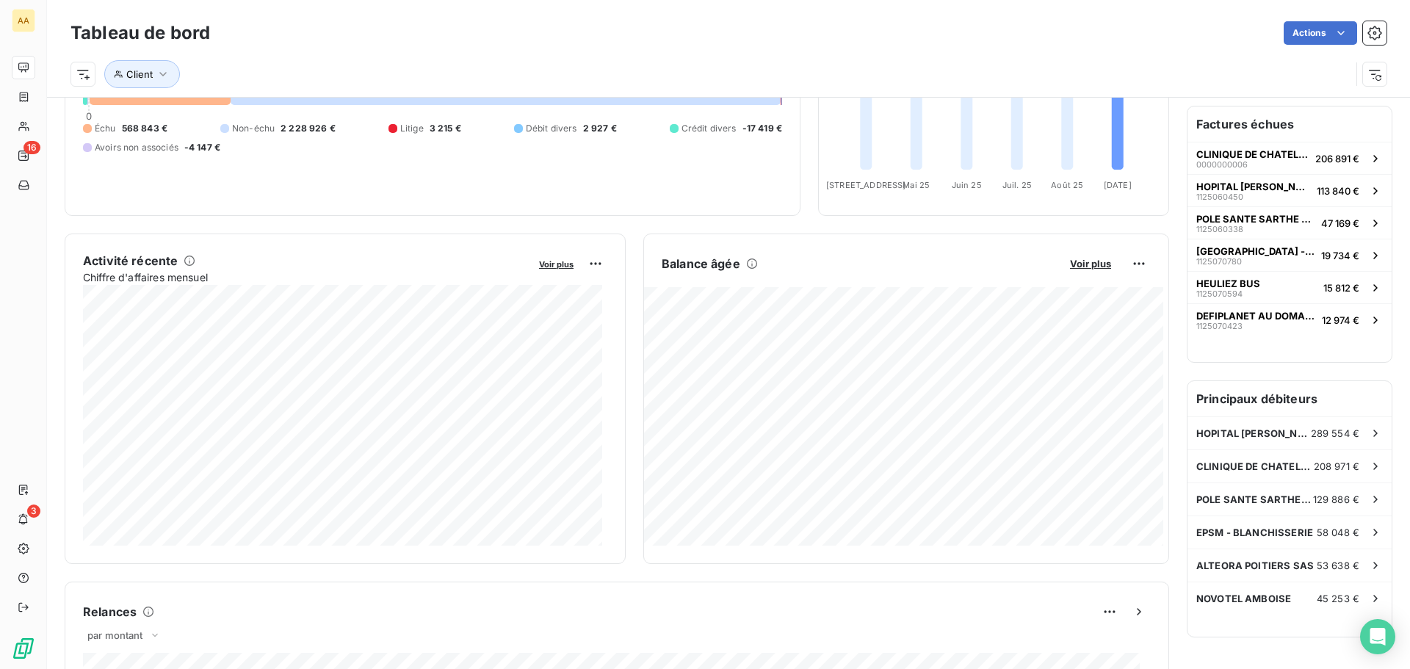
click at [539, 272] on div "Voir plus" at bounding box center [571, 263] width 73 height 23
click at [541, 264] on span "Voir plus" at bounding box center [556, 264] width 35 height 10
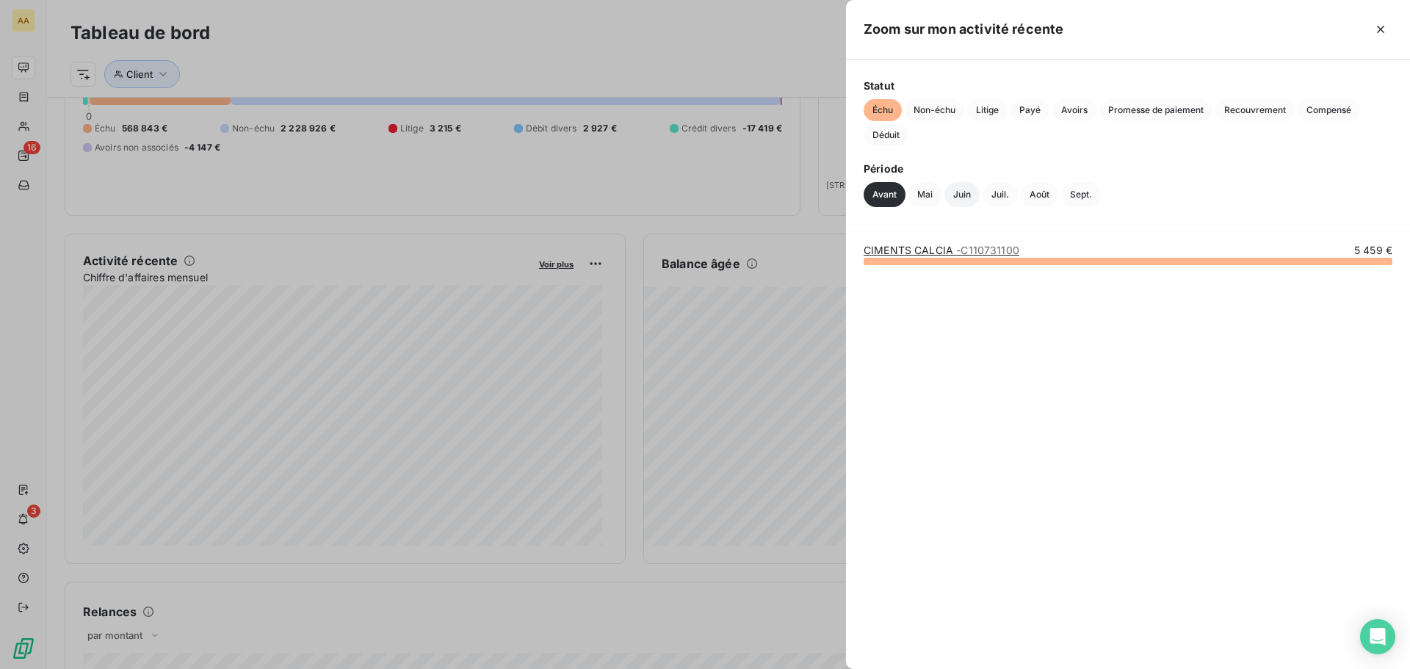
click at [961, 192] on button "Juin" at bounding box center [961, 194] width 35 height 25
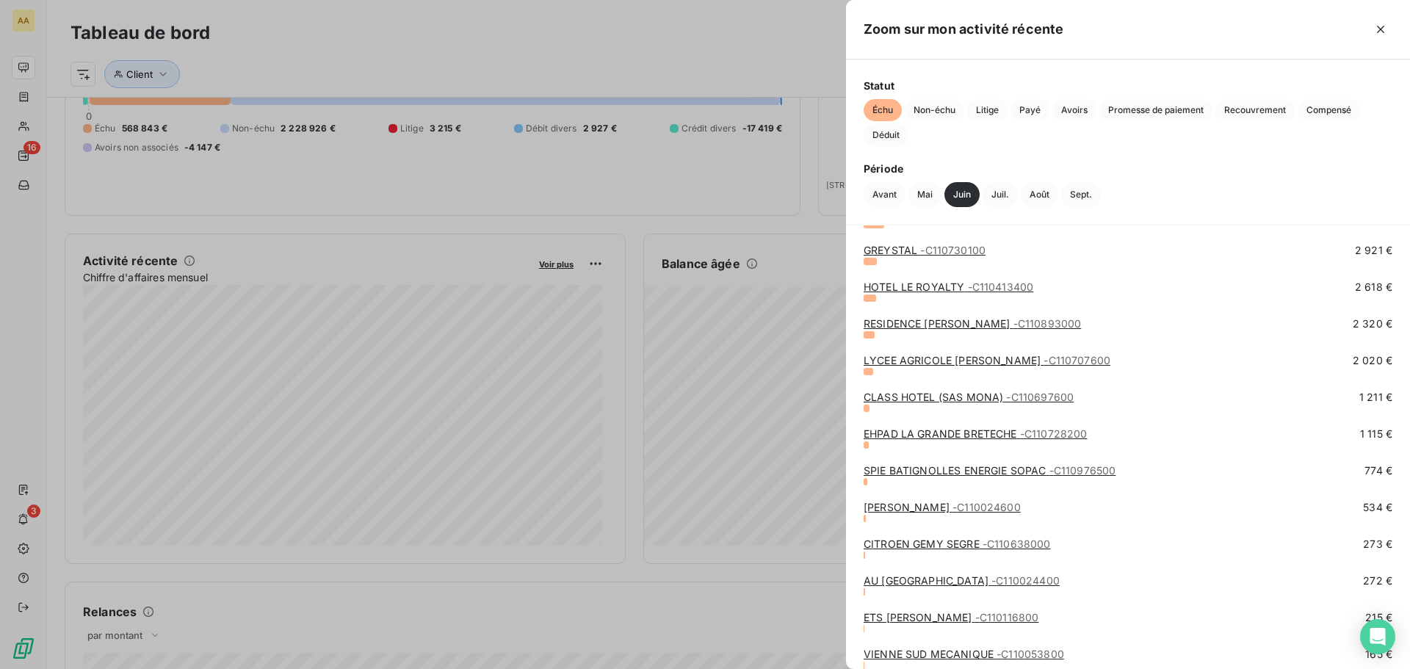
scroll to position [197, 0]
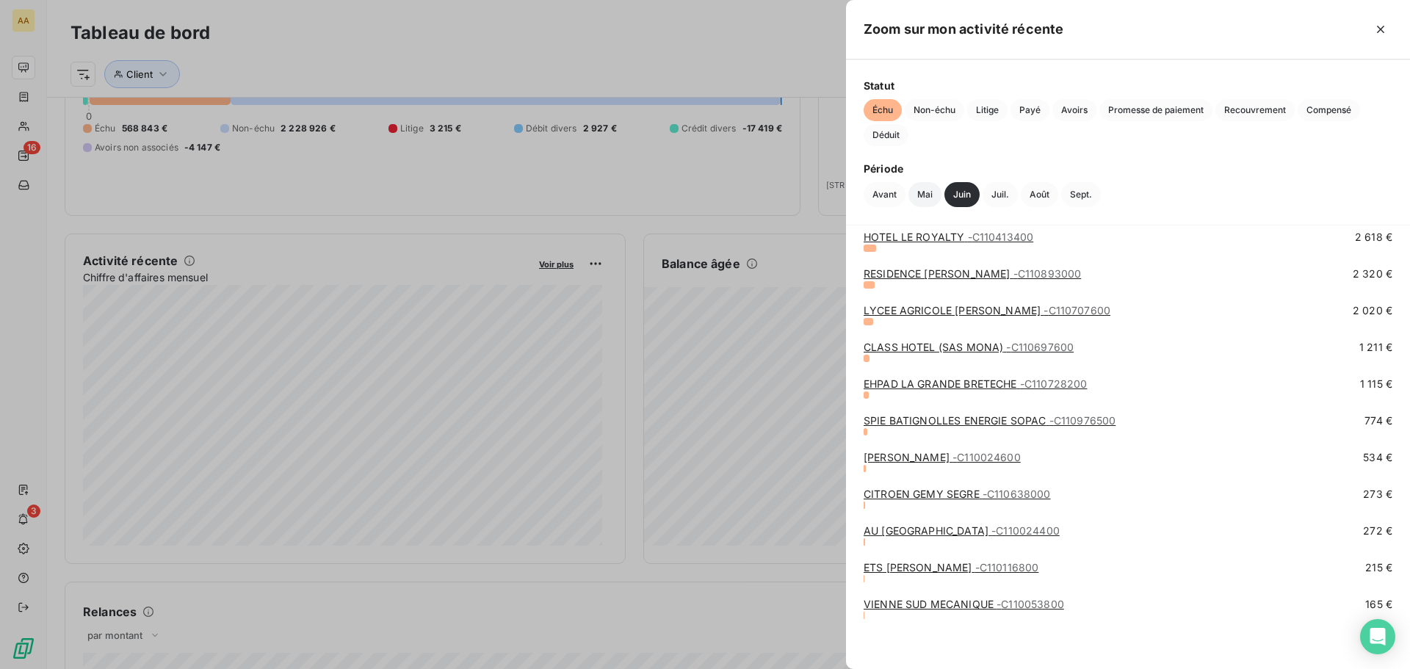
click at [925, 198] on button "Mai" at bounding box center [924, 194] width 33 height 25
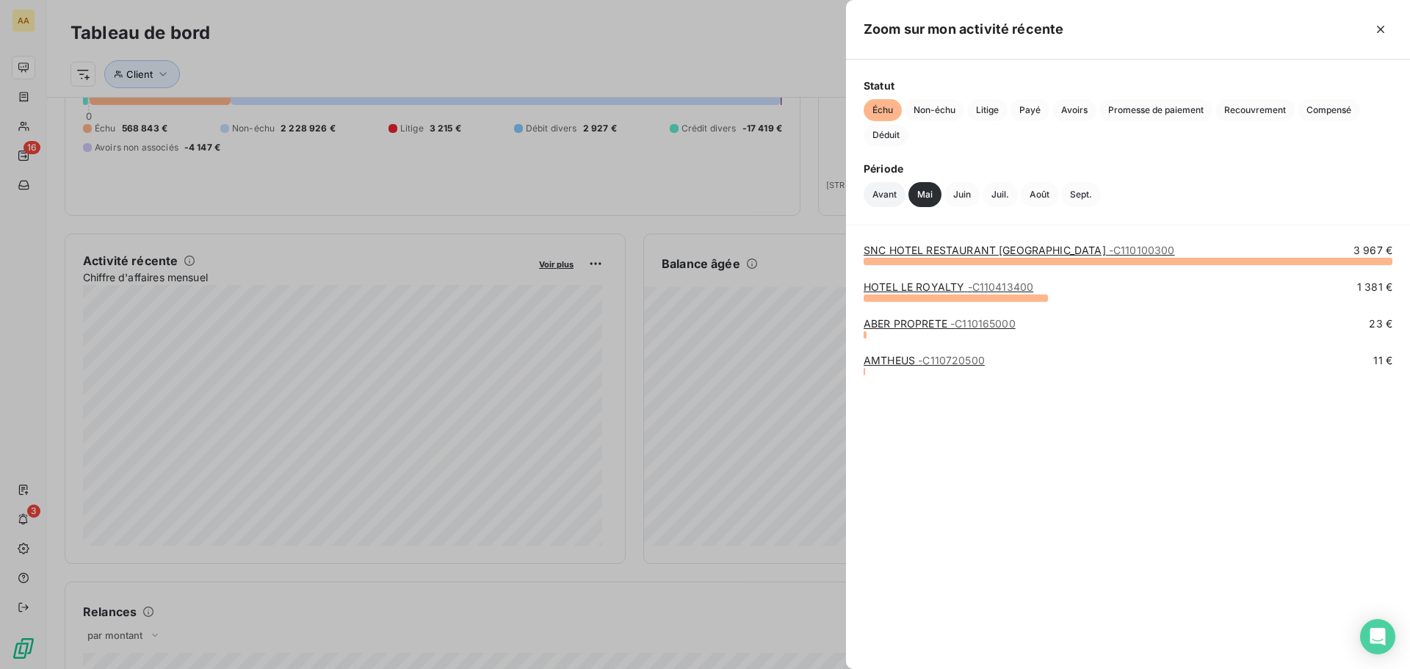
click at [886, 195] on button "Avant" at bounding box center [884, 194] width 42 height 25
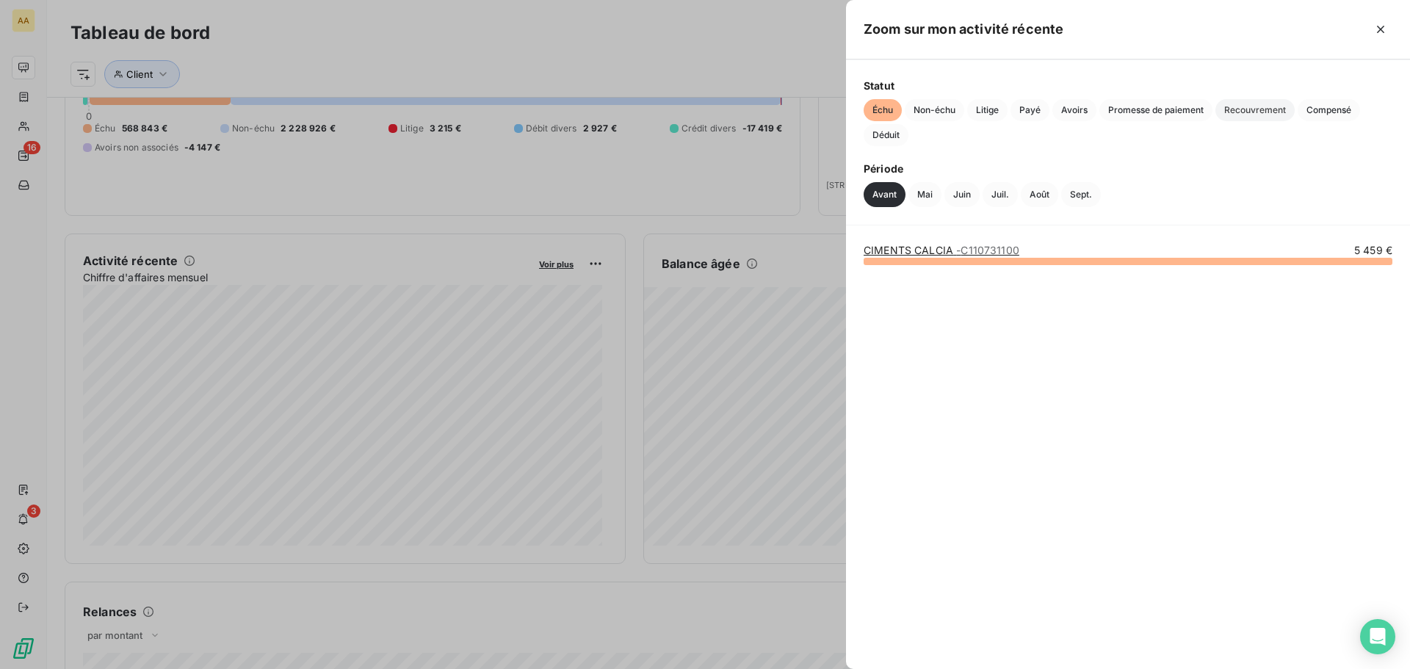
click at [1256, 113] on span "Recouvrement" at bounding box center [1254, 110] width 79 height 22
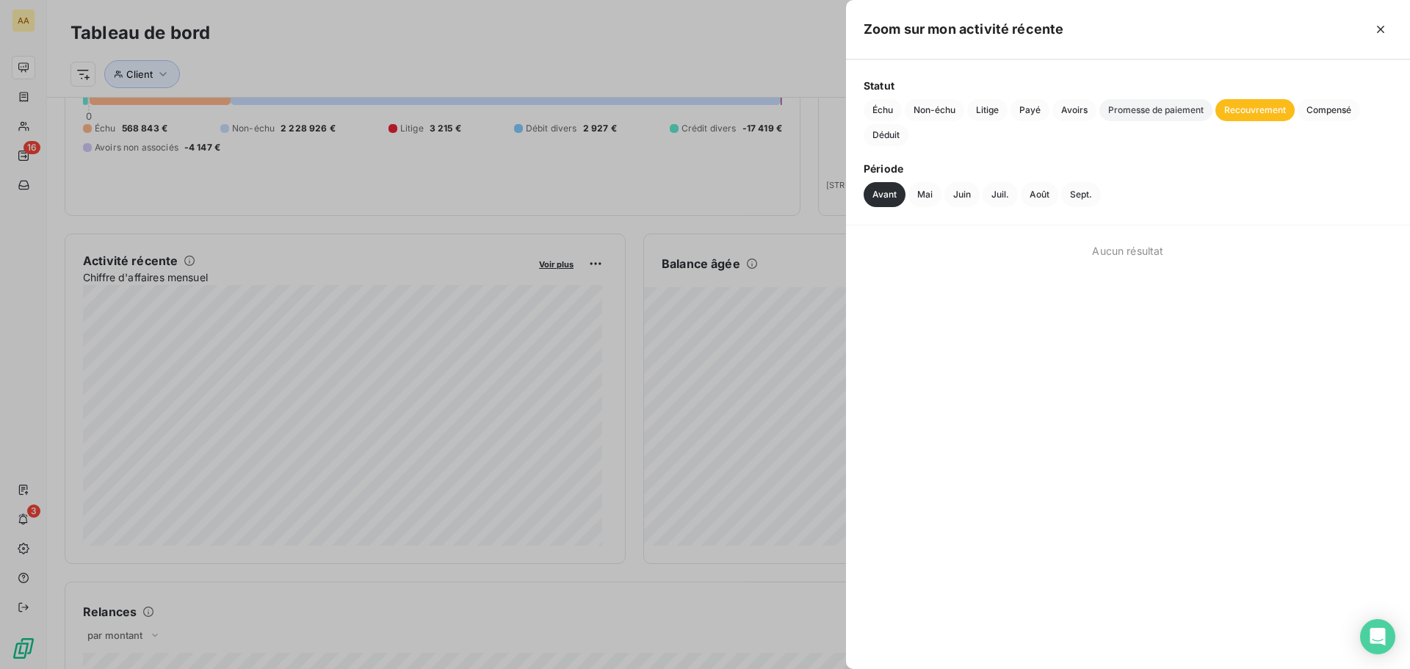
click at [1147, 114] on span "Promesse de paiement" at bounding box center [1155, 110] width 113 height 22
click at [1377, 24] on icon "button" at bounding box center [1380, 29] width 15 height 15
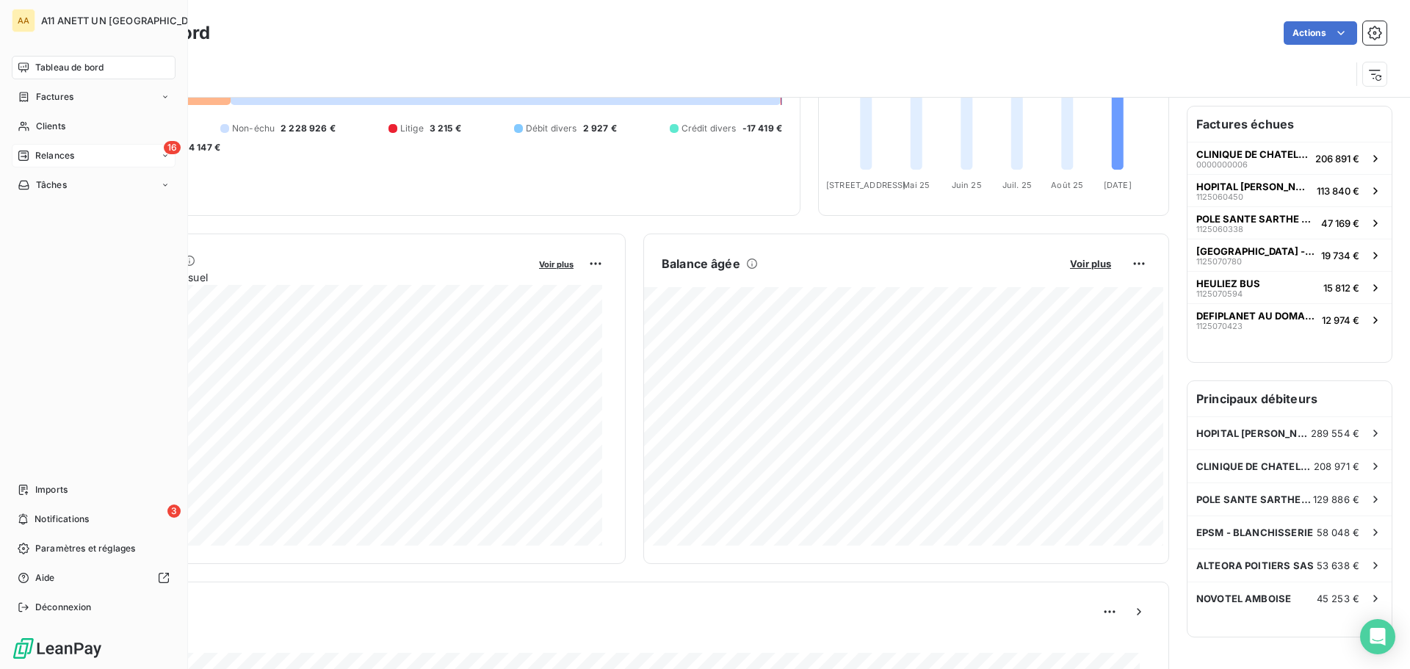
click at [37, 156] on span "Relances" at bounding box center [54, 155] width 39 height 13
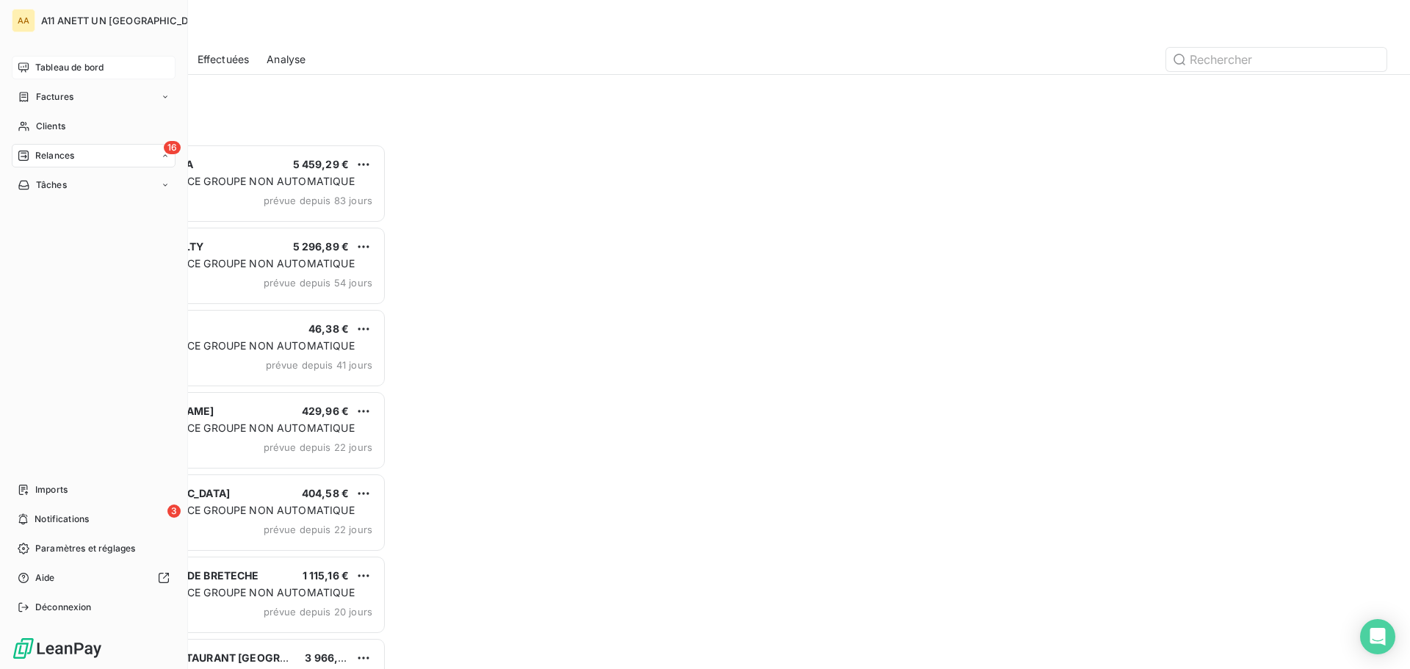
scroll to position [514, 305]
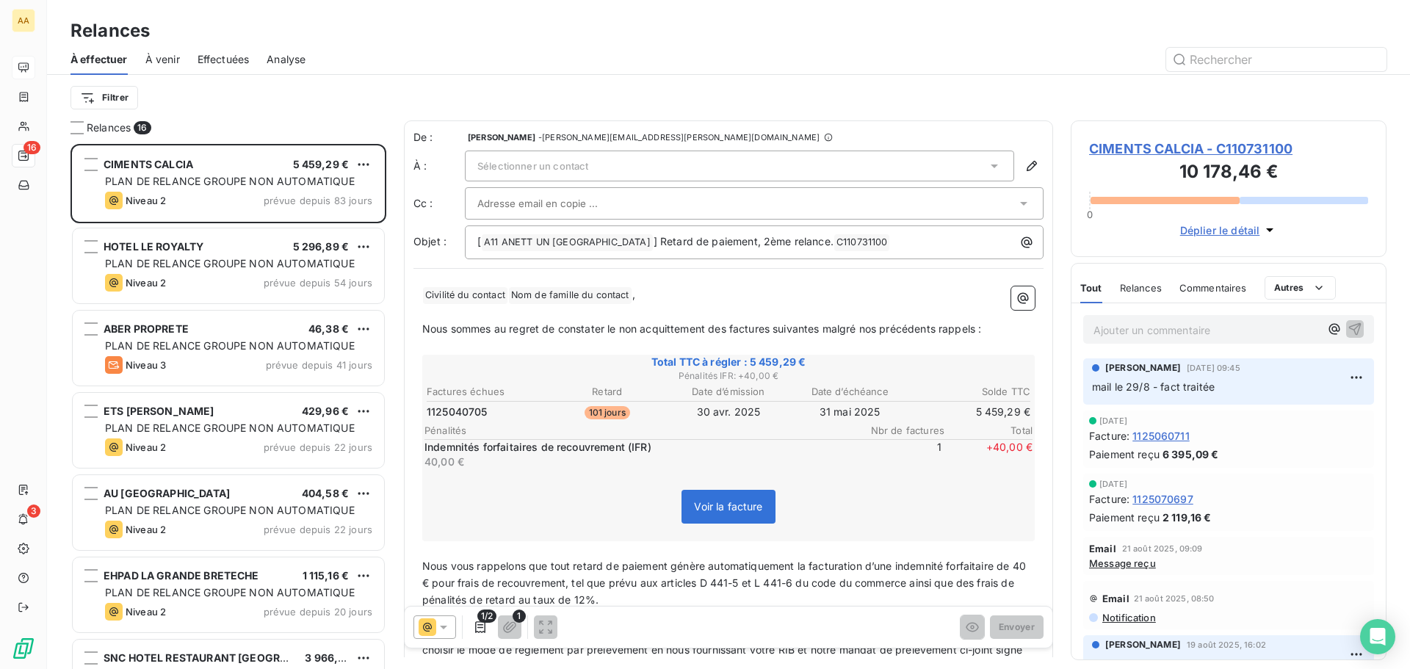
click at [229, 62] on span "Effectuées" at bounding box center [224, 59] width 52 height 15
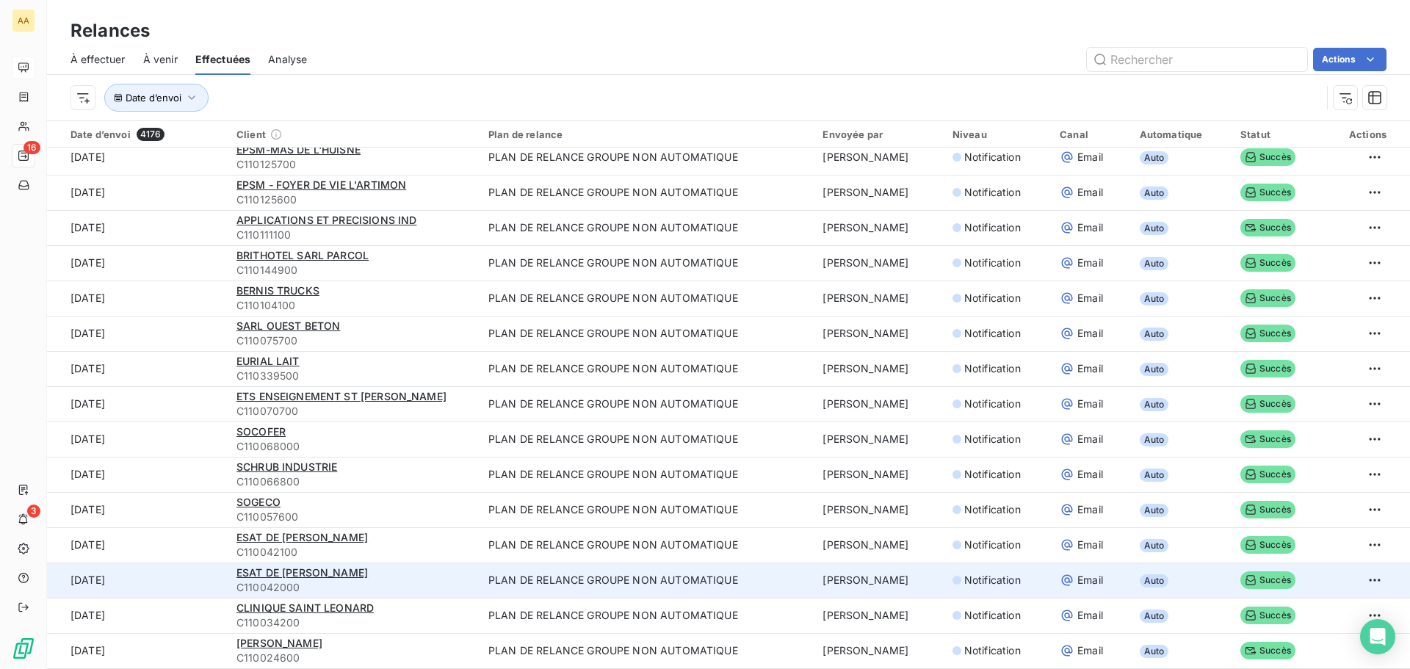
scroll to position [50, 0]
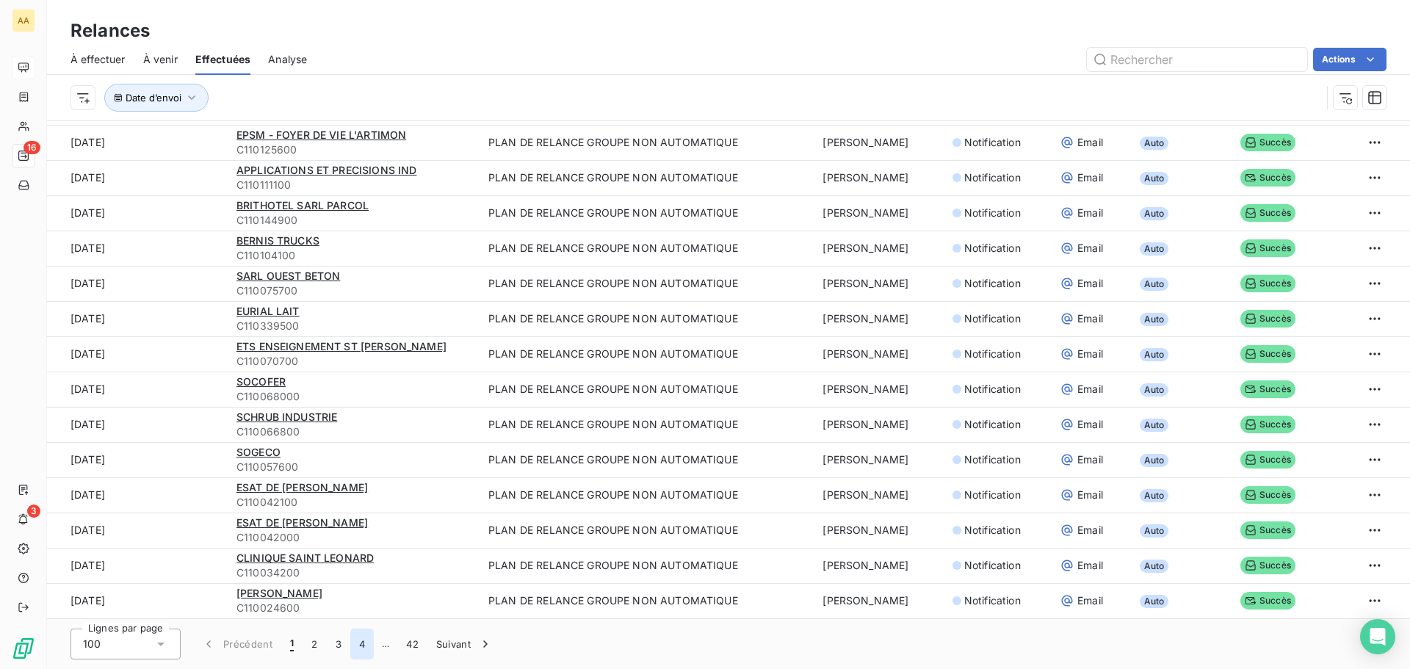
click at [362, 647] on button "4" at bounding box center [361, 644] width 23 height 31
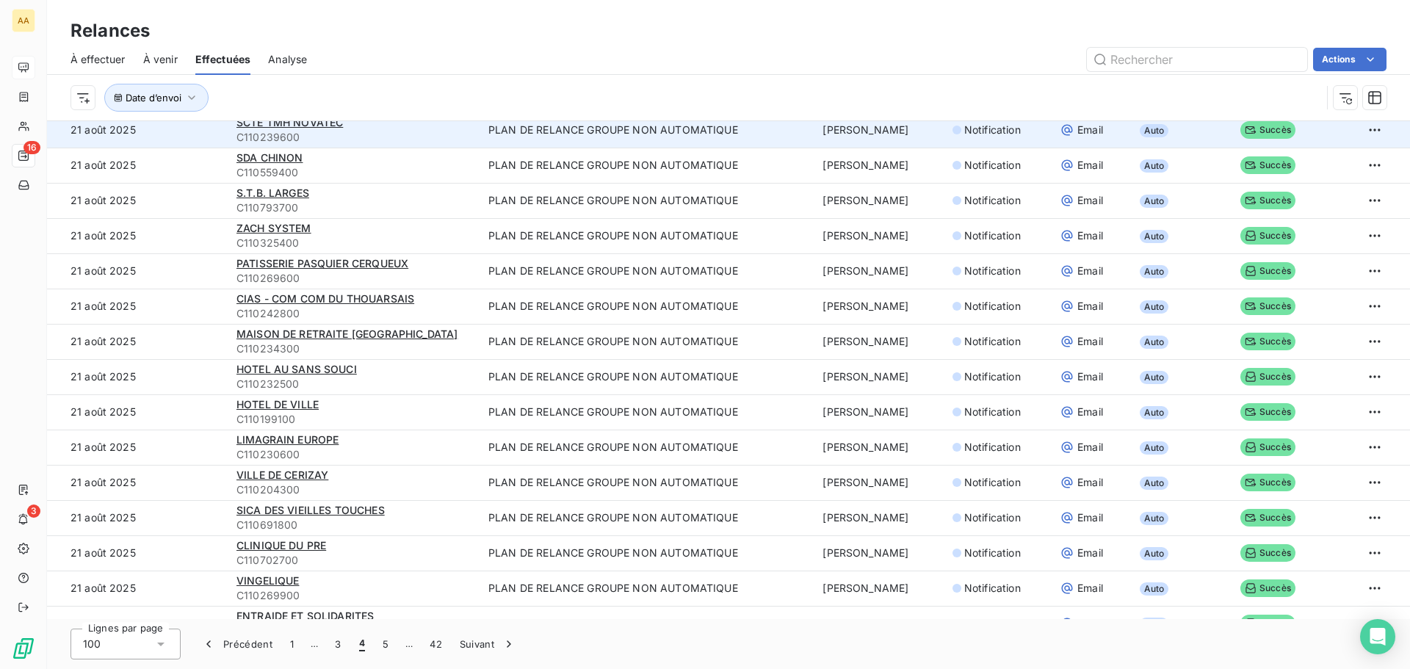
scroll to position [2637, 0]
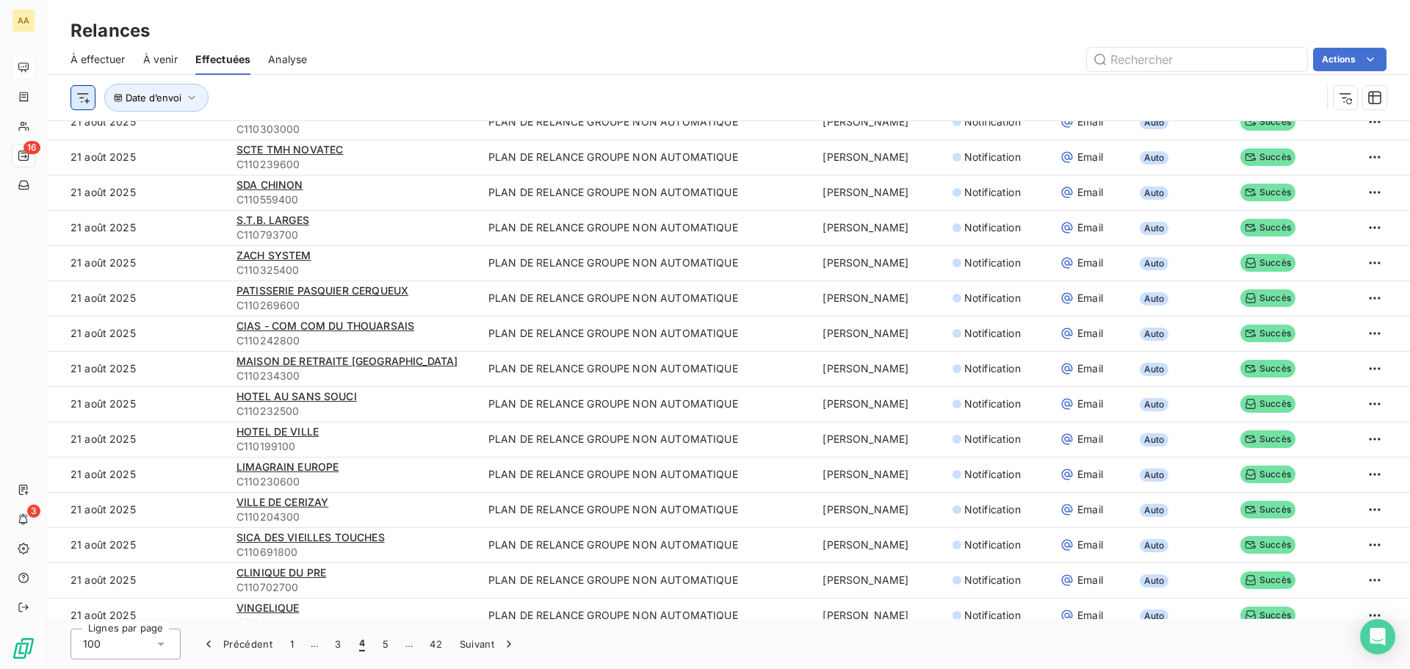
click at [81, 103] on html "AA 16 3 Relances À effectuer À venir Effectuées Analyse Actions Date d’envoi Da…" at bounding box center [705, 334] width 1410 height 669
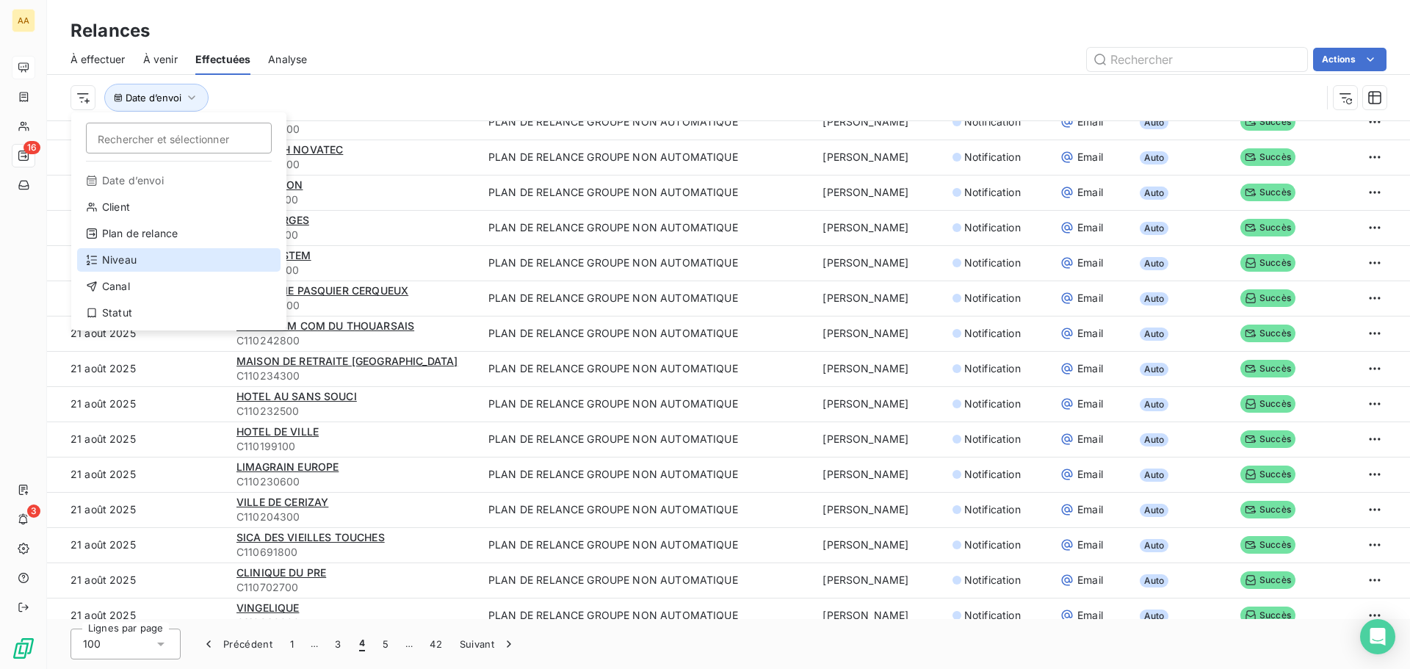
click at [115, 264] on div "Niveau" at bounding box center [178, 259] width 203 height 23
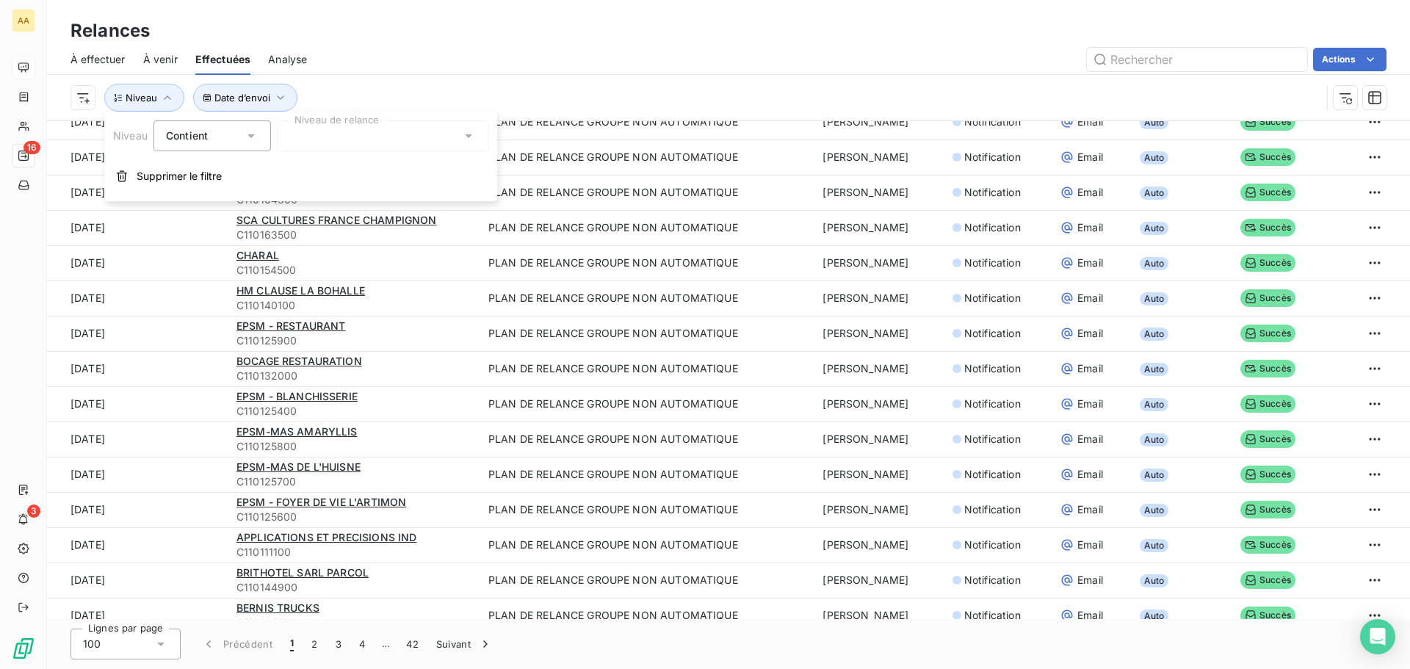
click at [252, 136] on icon at bounding box center [250, 136] width 7 height 4
click at [252, 136] on icon at bounding box center [251, 135] width 6 height 3
click at [322, 141] on div at bounding box center [382, 135] width 211 height 31
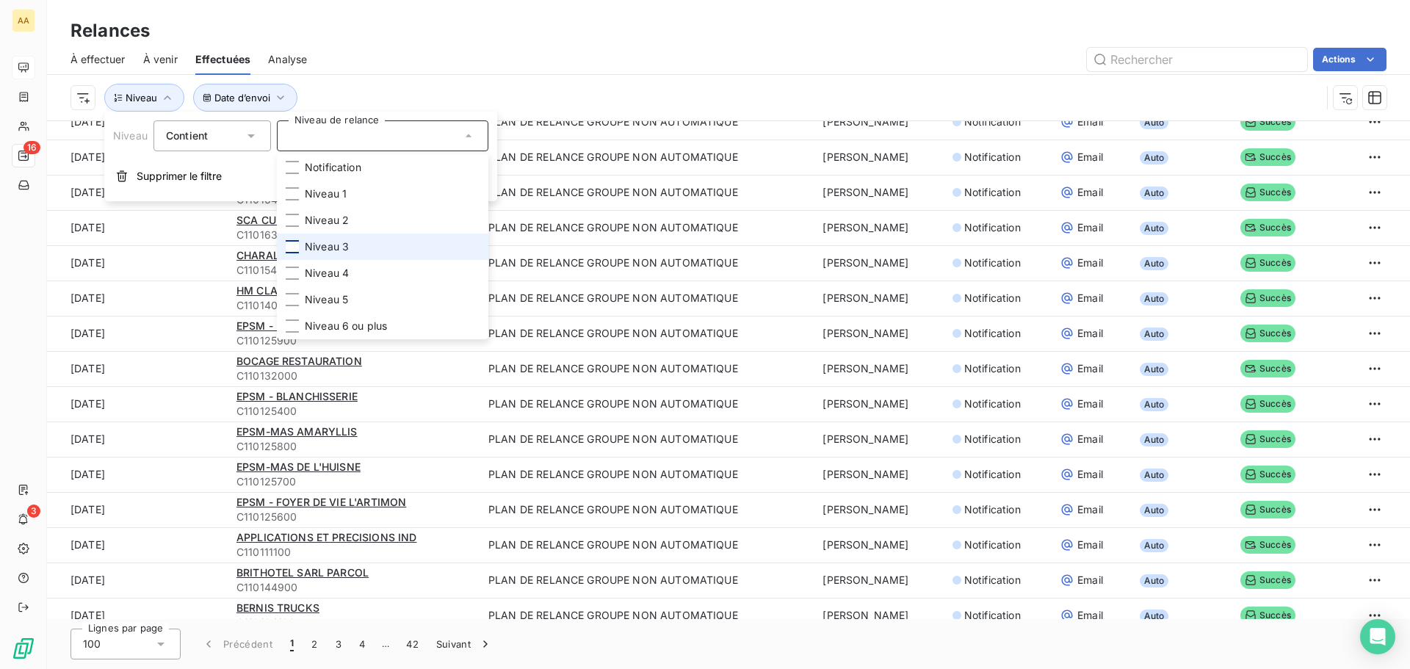
click at [292, 247] on div at bounding box center [292, 246] width 13 height 13
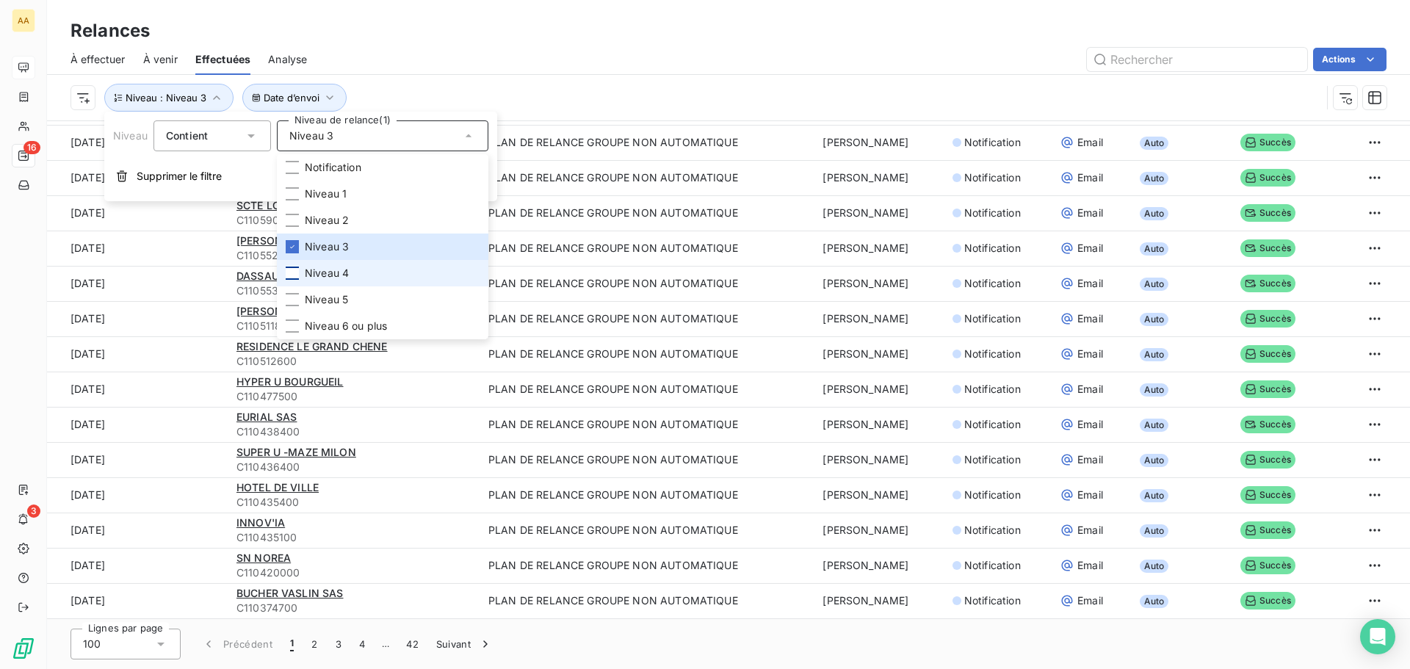
click at [291, 272] on div at bounding box center [292, 273] width 13 height 13
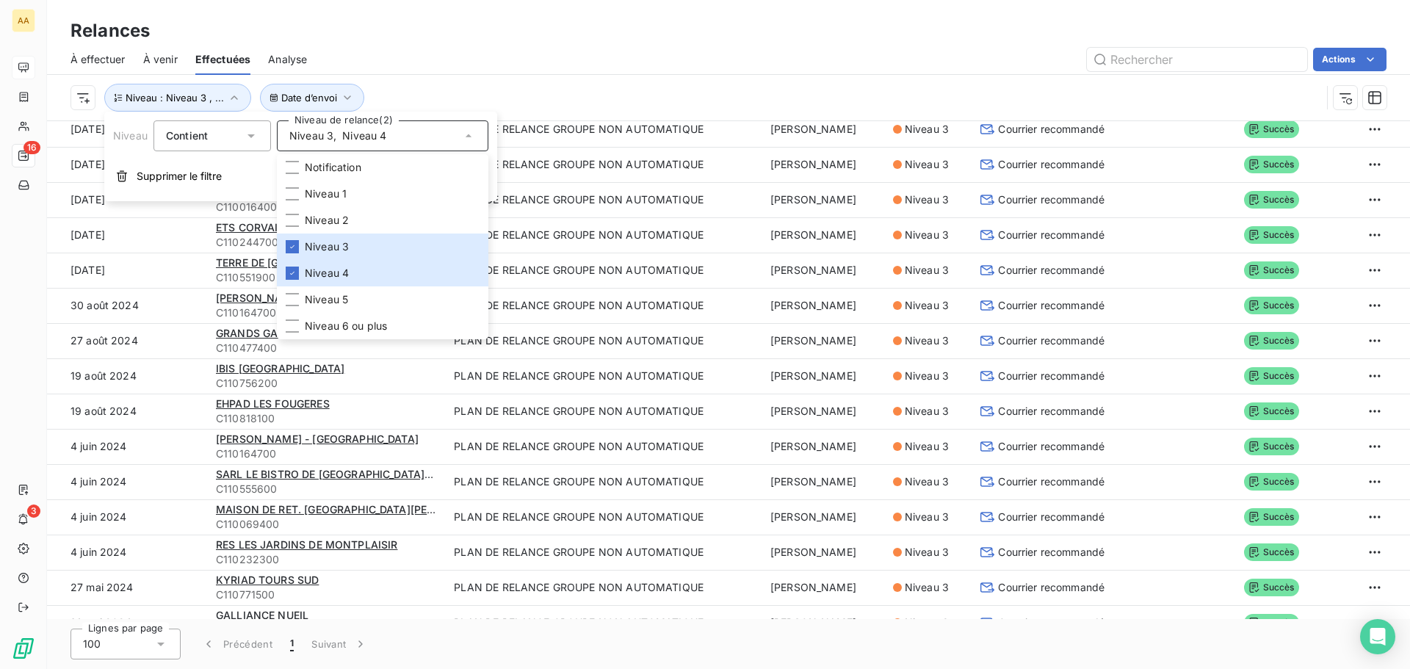
scroll to position [1659, 0]
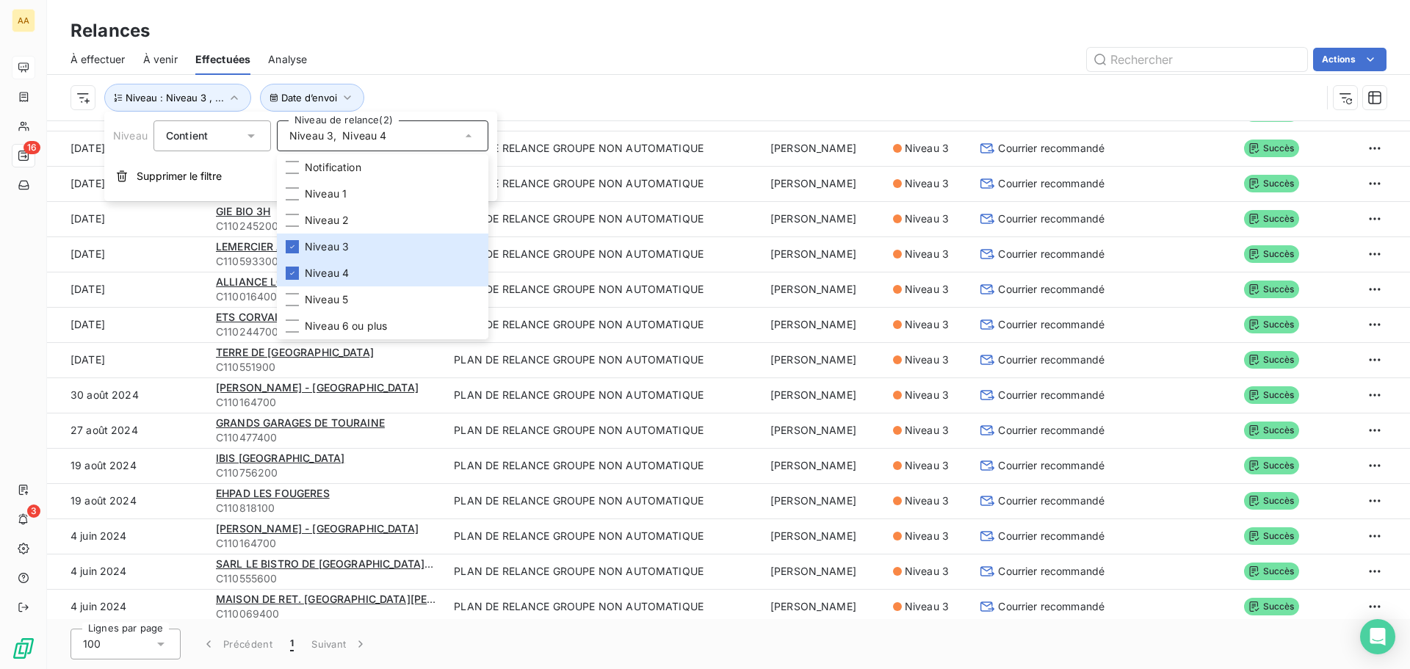
click at [457, 32] on div "Relances" at bounding box center [728, 31] width 1363 height 26
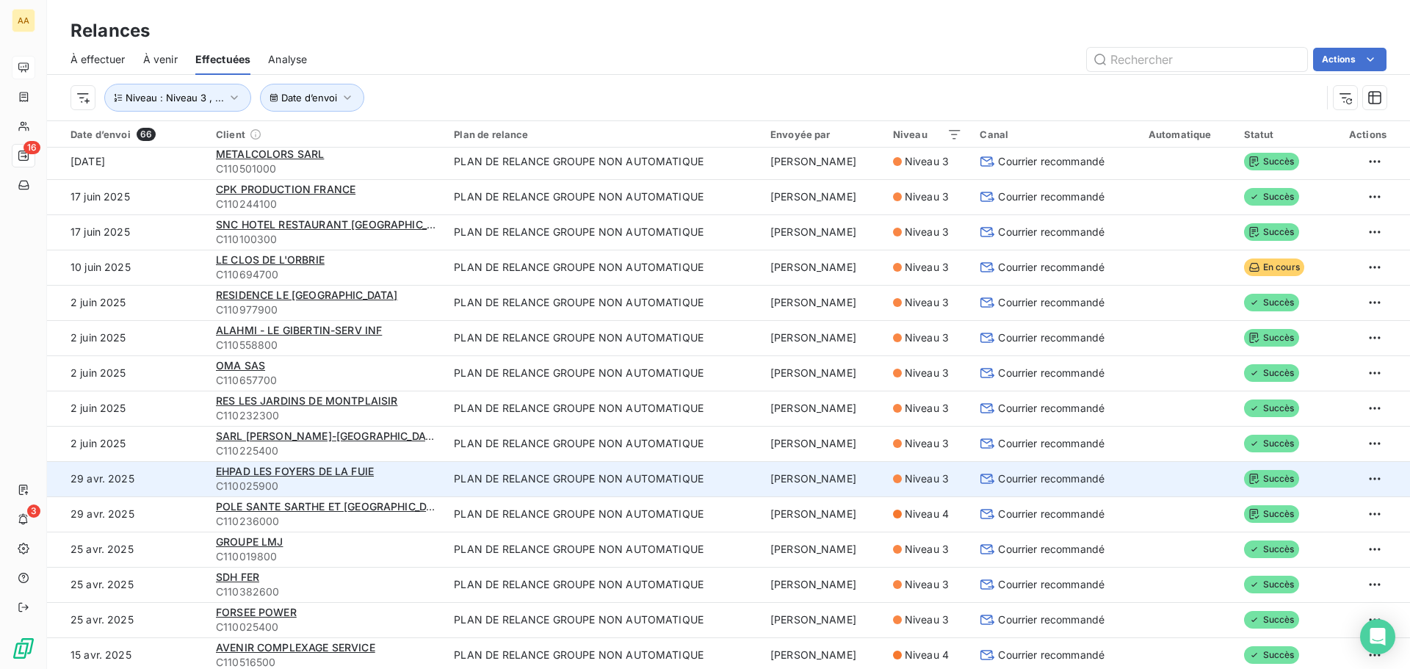
scroll to position [0, 0]
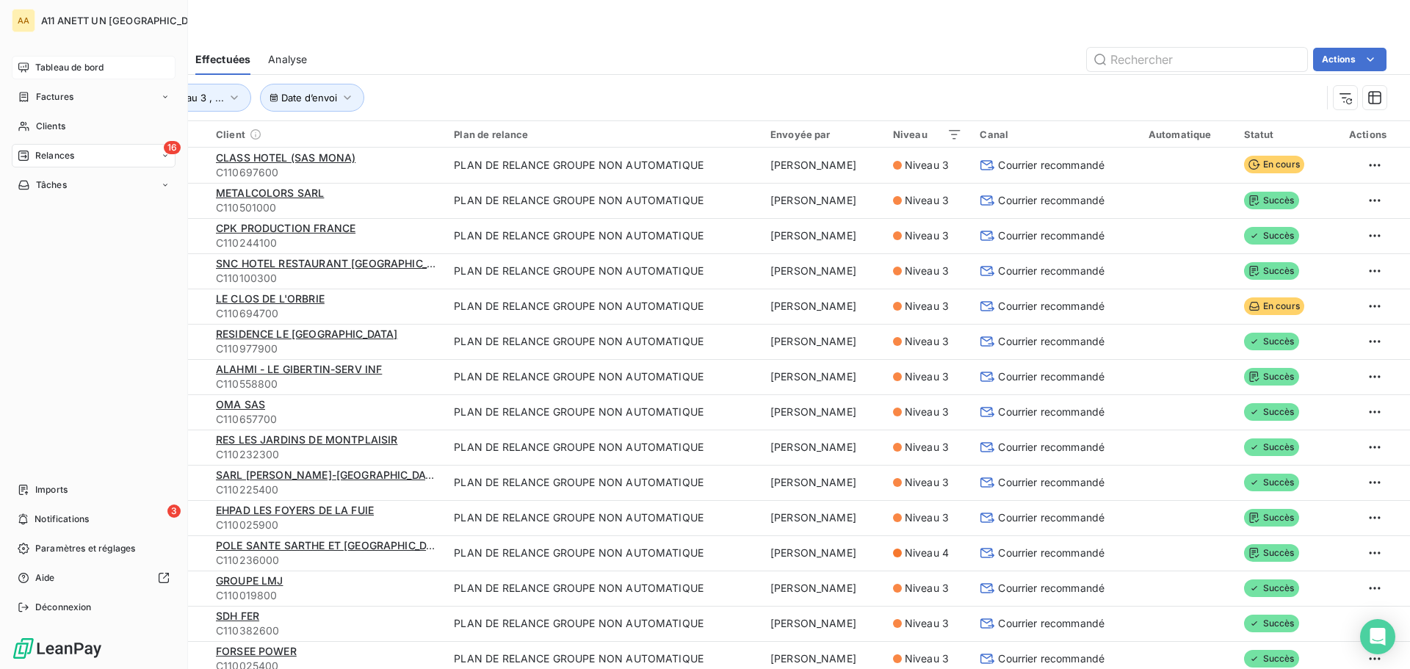
click at [54, 67] on span "Tableau de bord" at bounding box center [69, 67] width 68 height 13
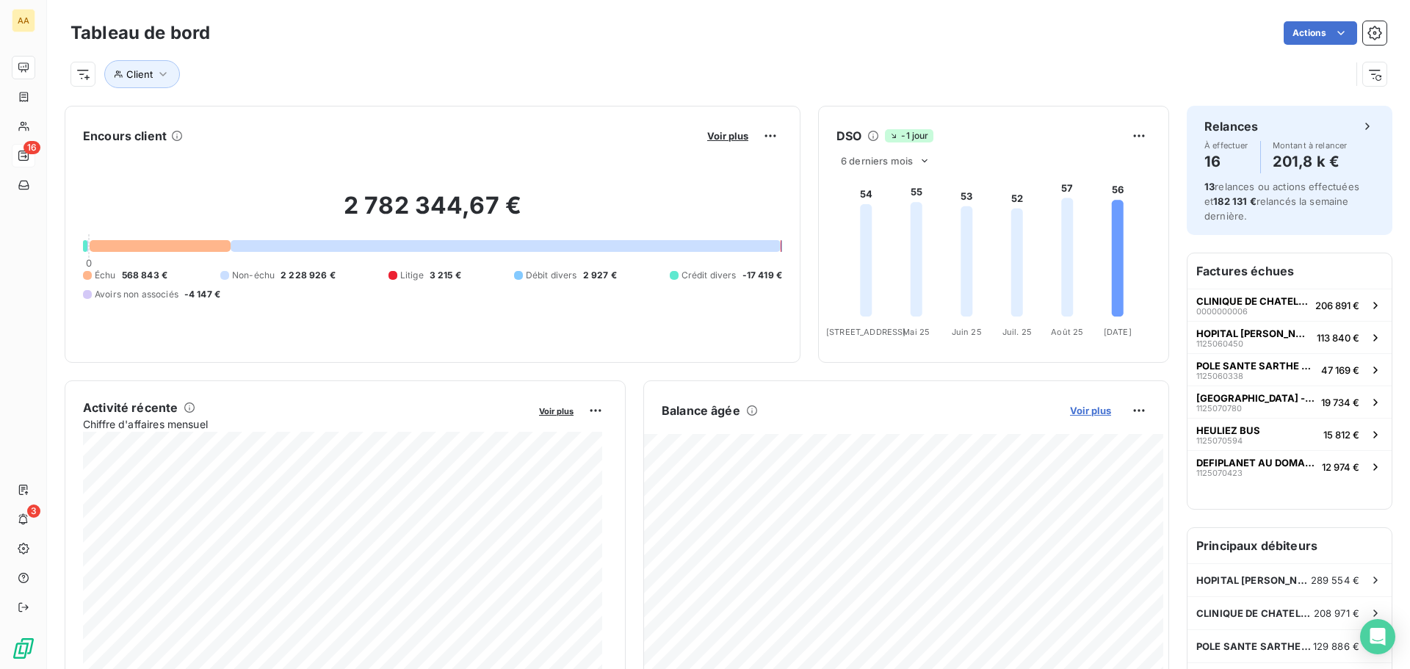
click at [1071, 411] on span "Voir plus" at bounding box center [1090, 411] width 41 height 12
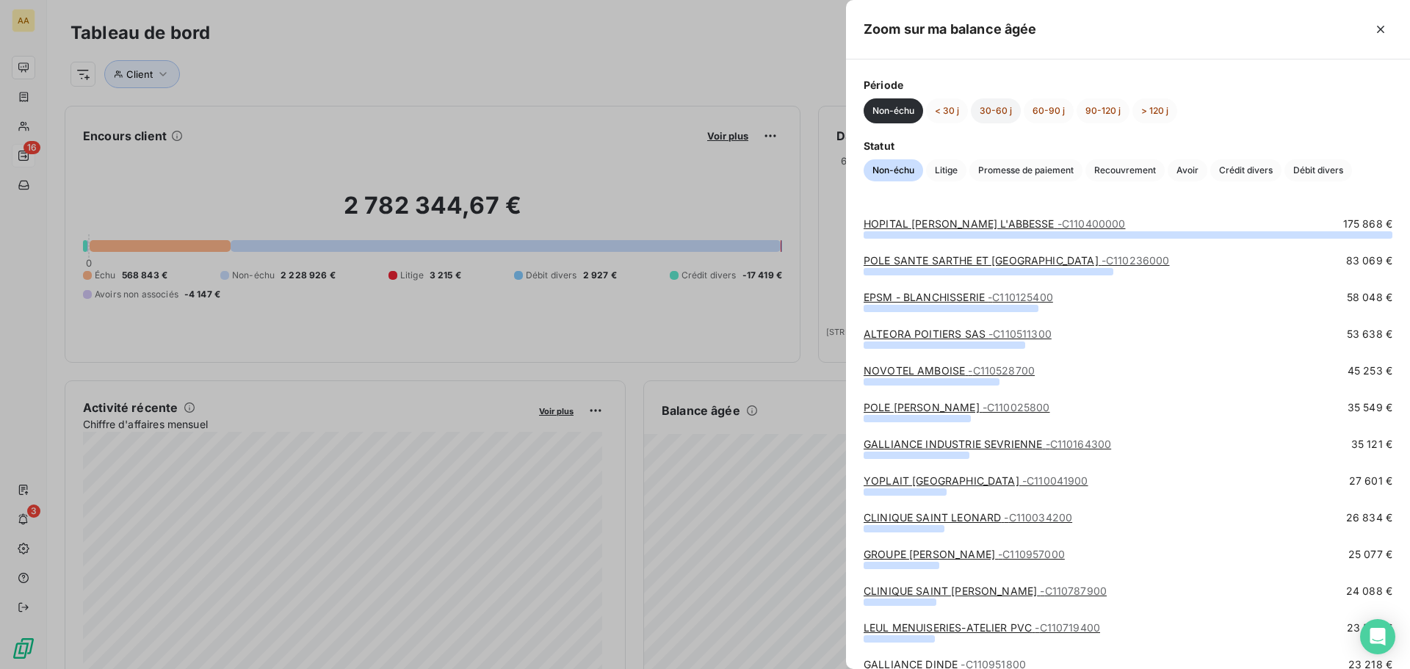
click at [992, 111] on button "30-60 j" at bounding box center [996, 110] width 50 height 25
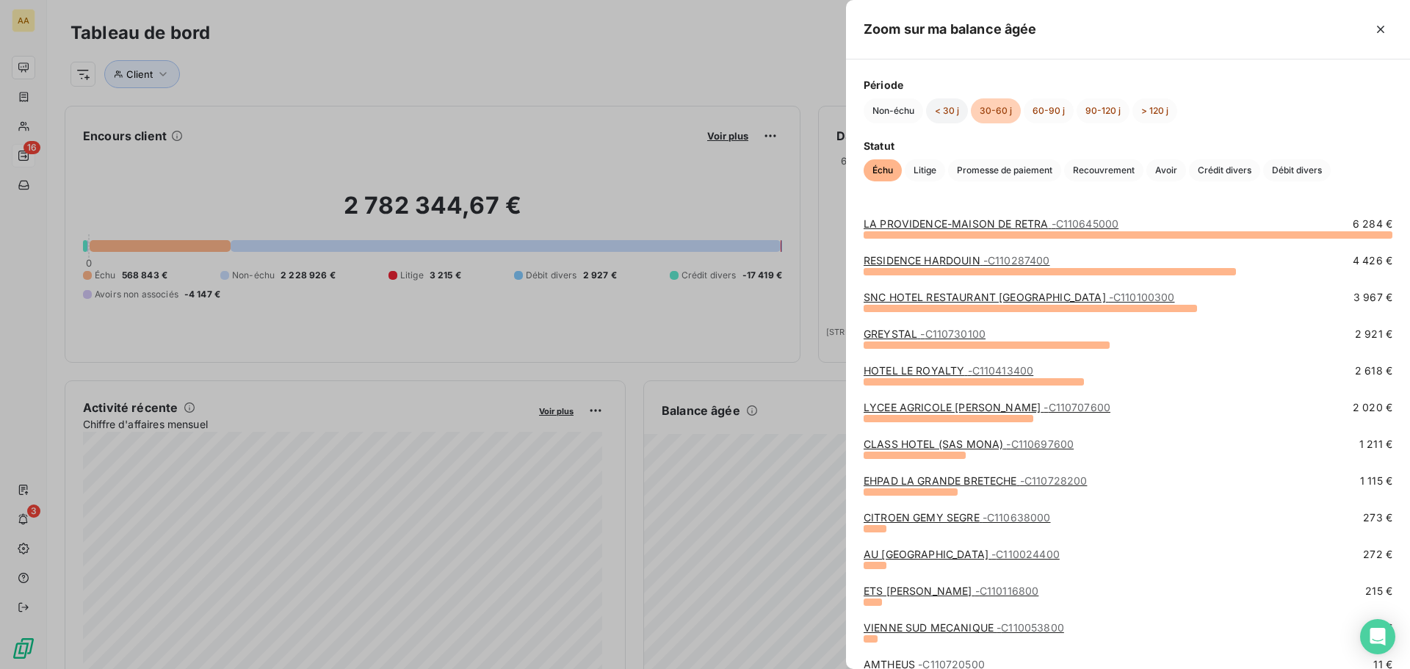
click at [955, 110] on button "< 30 j" at bounding box center [947, 110] width 42 height 25
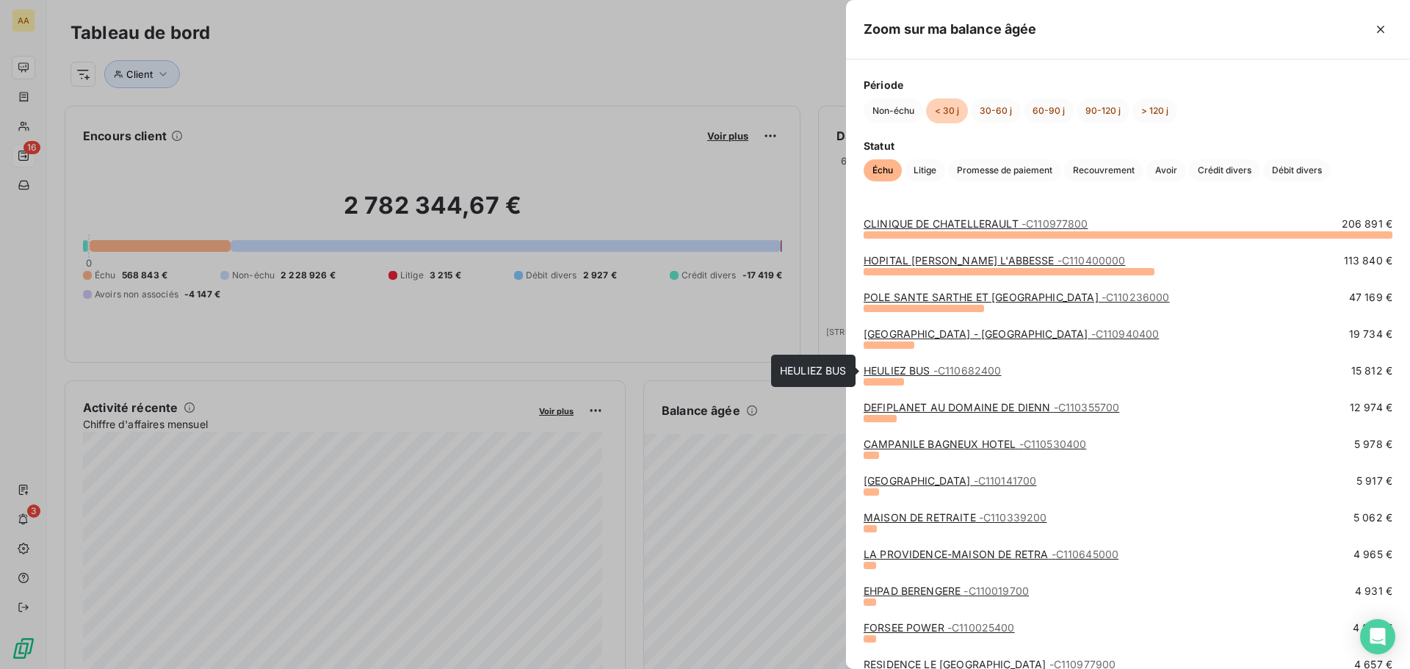
click at [915, 371] on link "HEULIEZ BUS - C110682400" at bounding box center [931, 370] width 137 height 12
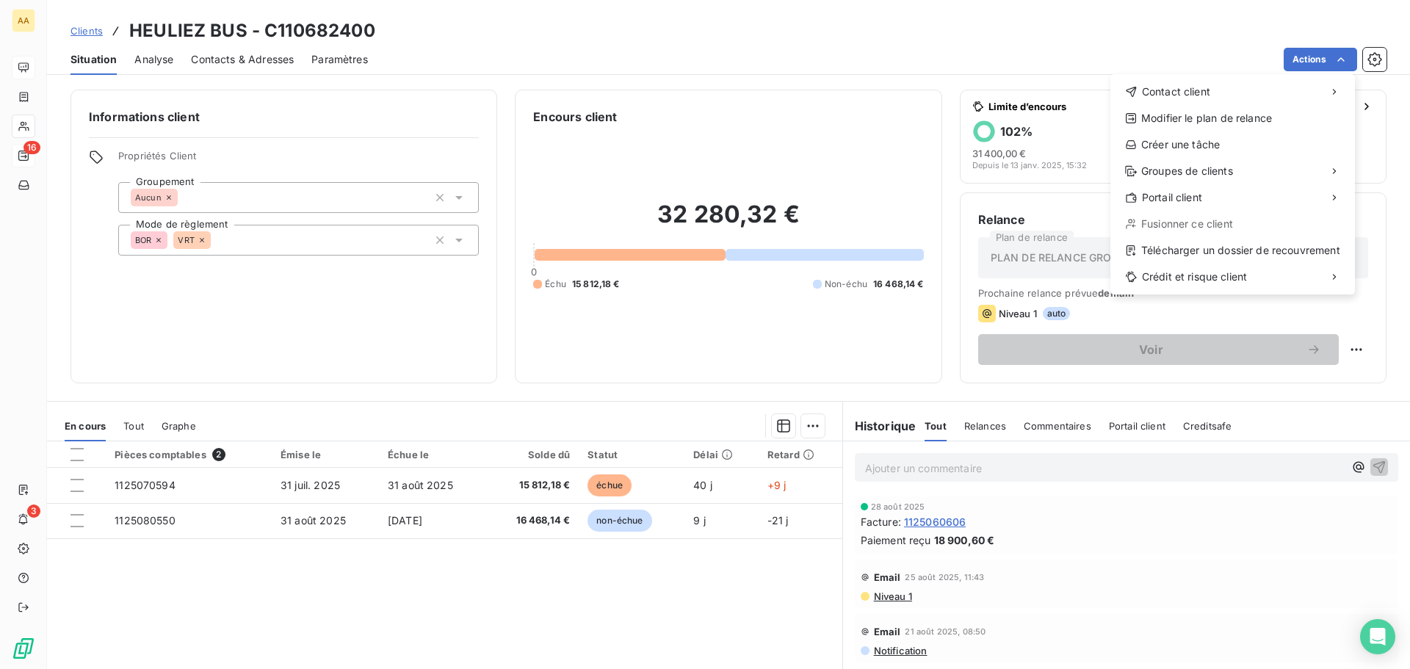
click at [23, 99] on html "AA 16 3 Clients HEULIEZ BUS - C110682400 Situation Analyse Contacts & Adresses …" at bounding box center [705, 334] width 1410 height 669
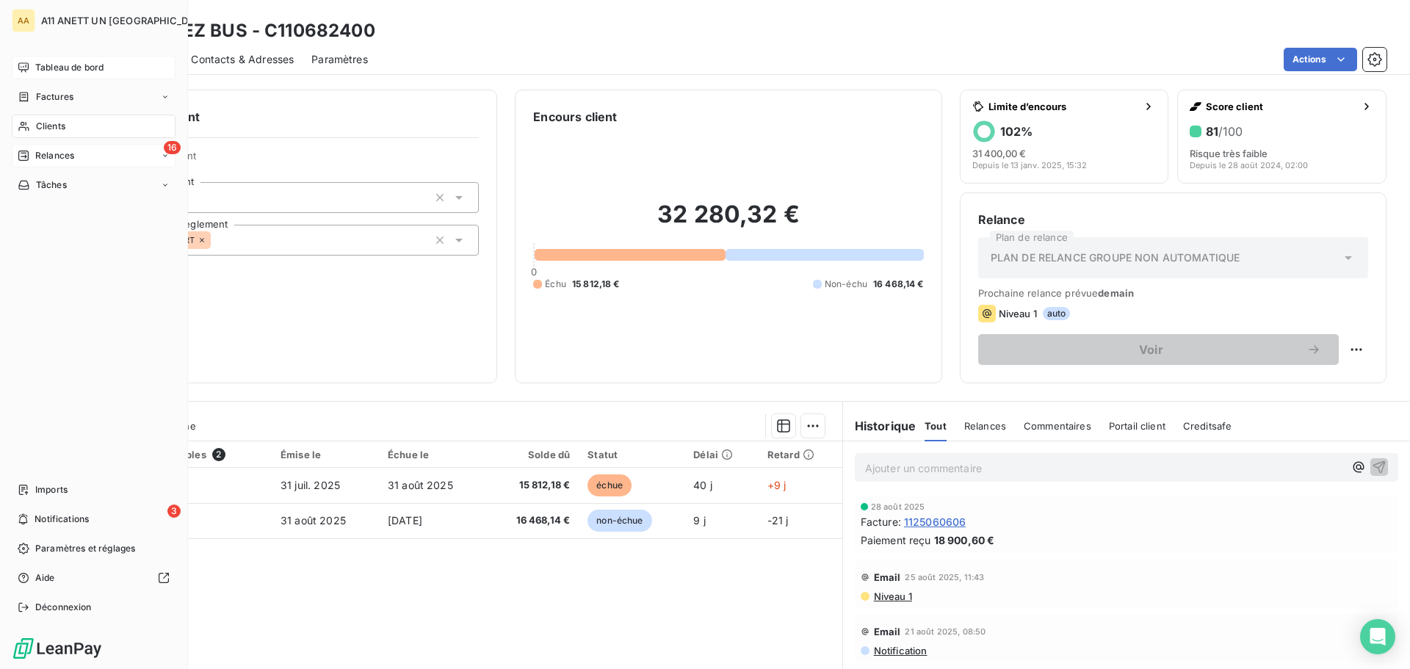
click at [51, 67] on span "Tableau de bord" at bounding box center [69, 67] width 68 height 13
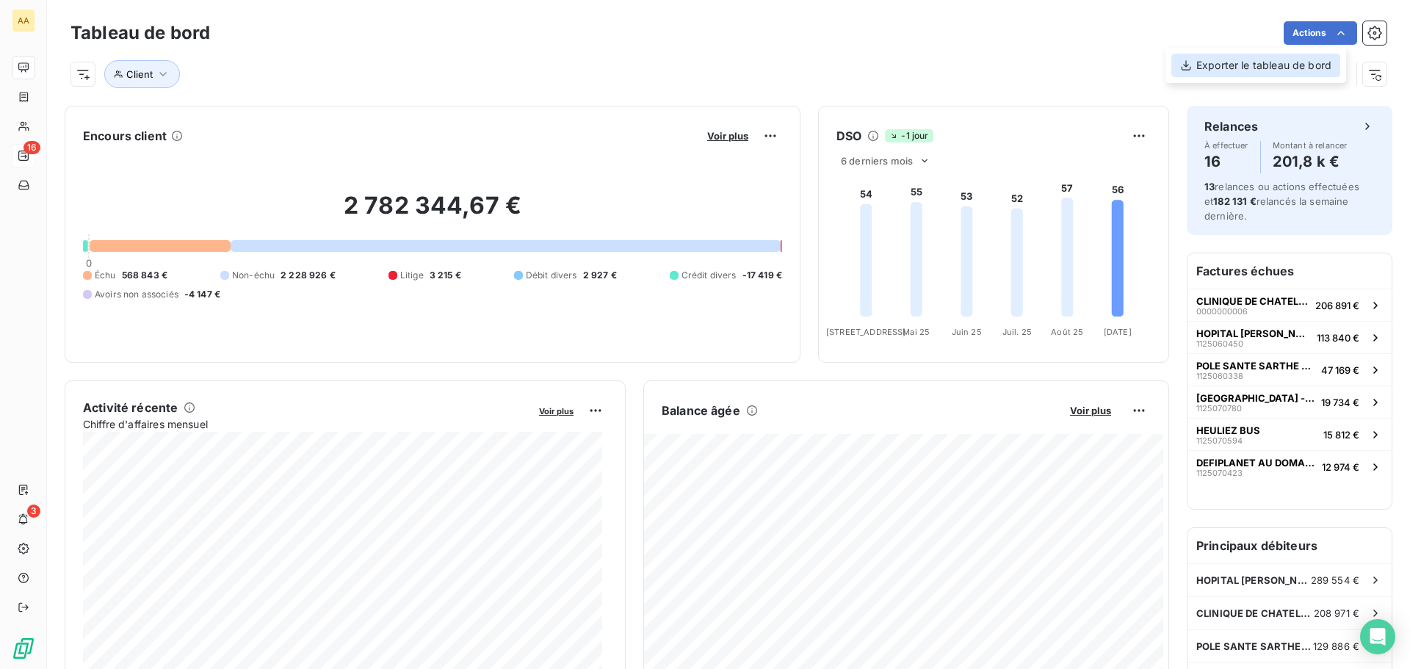
click at [1281, 67] on div "Exporter le tableau de bord" at bounding box center [1255, 65] width 169 height 23
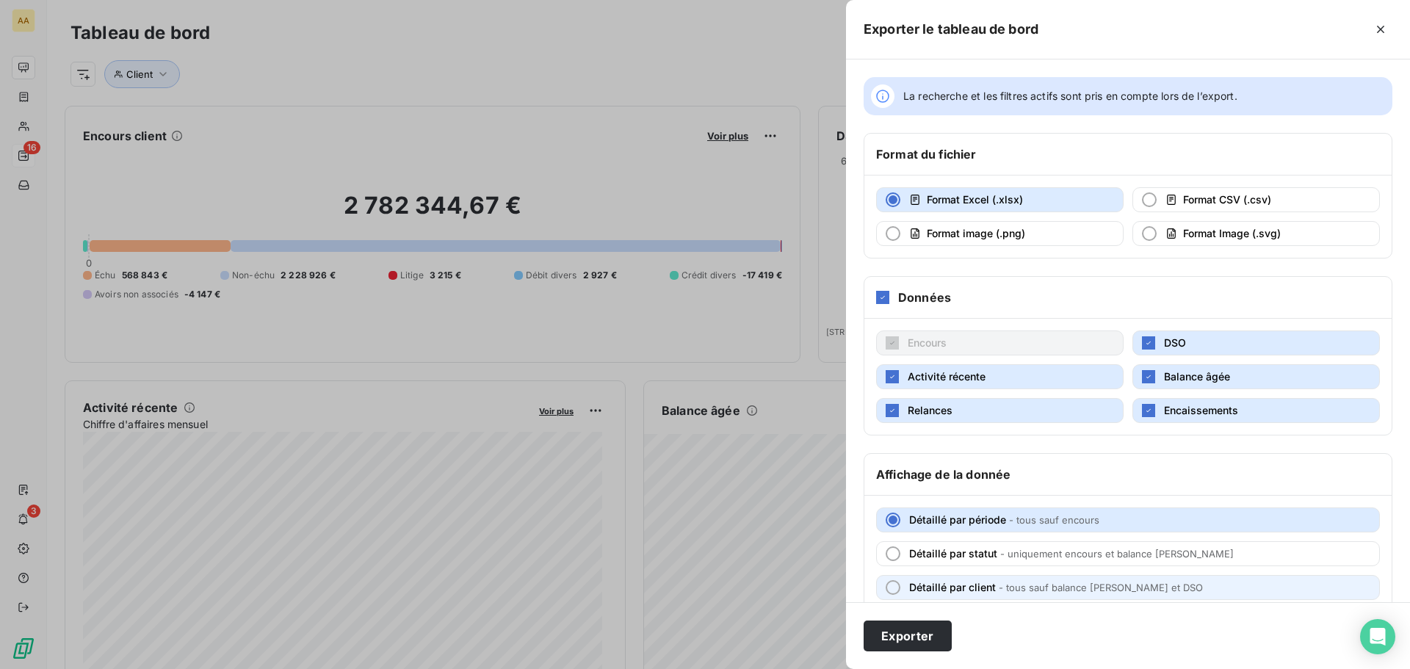
click at [894, 589] on div "button" at bounding box center [893, 587] width 15 height 15
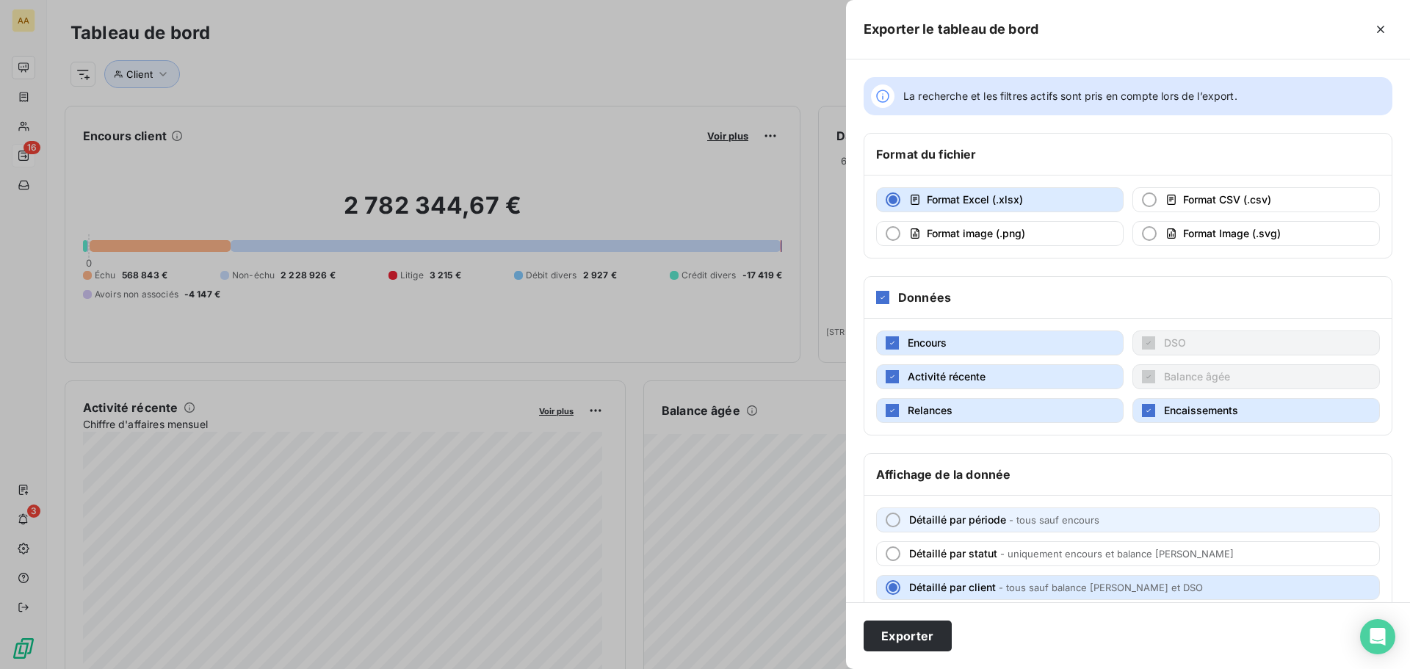
click at [885, 524] on button "Détaillé par période - tous sauf encours" at bounding box center [1128, 519] width 504 height 25
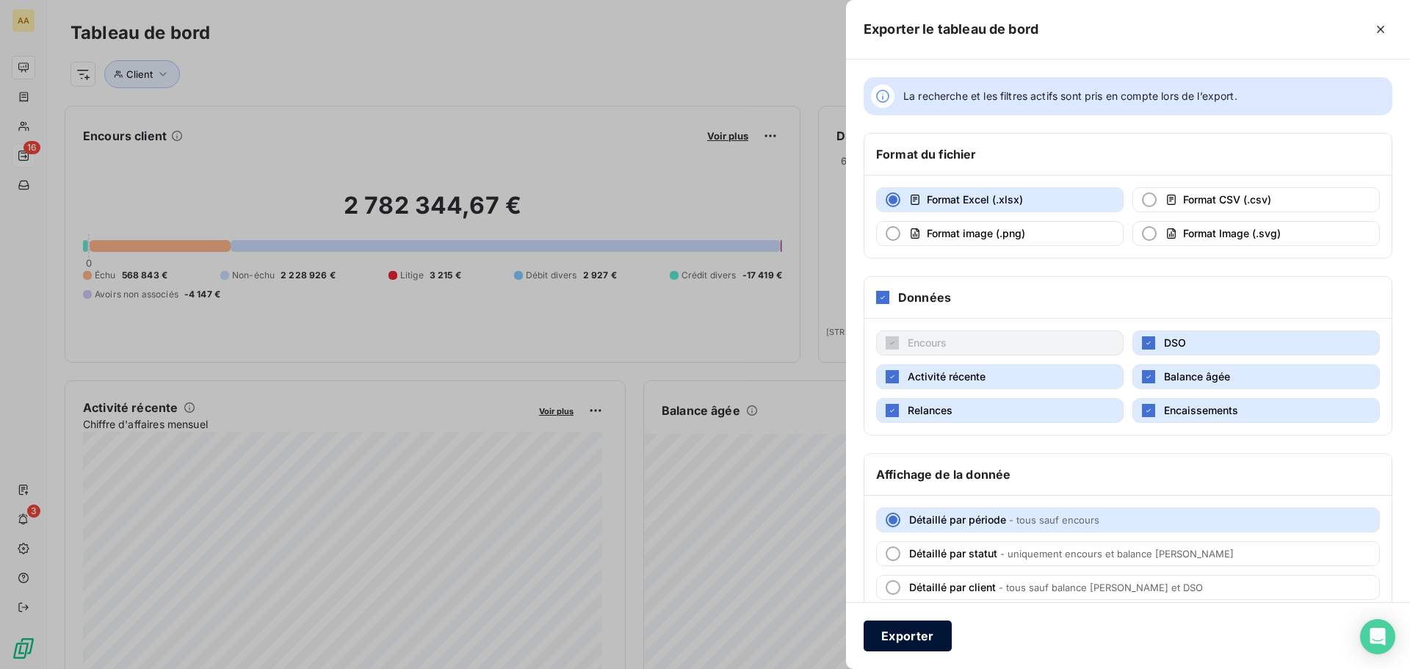
click at [919, 629] on button "Exporter" at bounding box center [907, 635] width 88 height 31
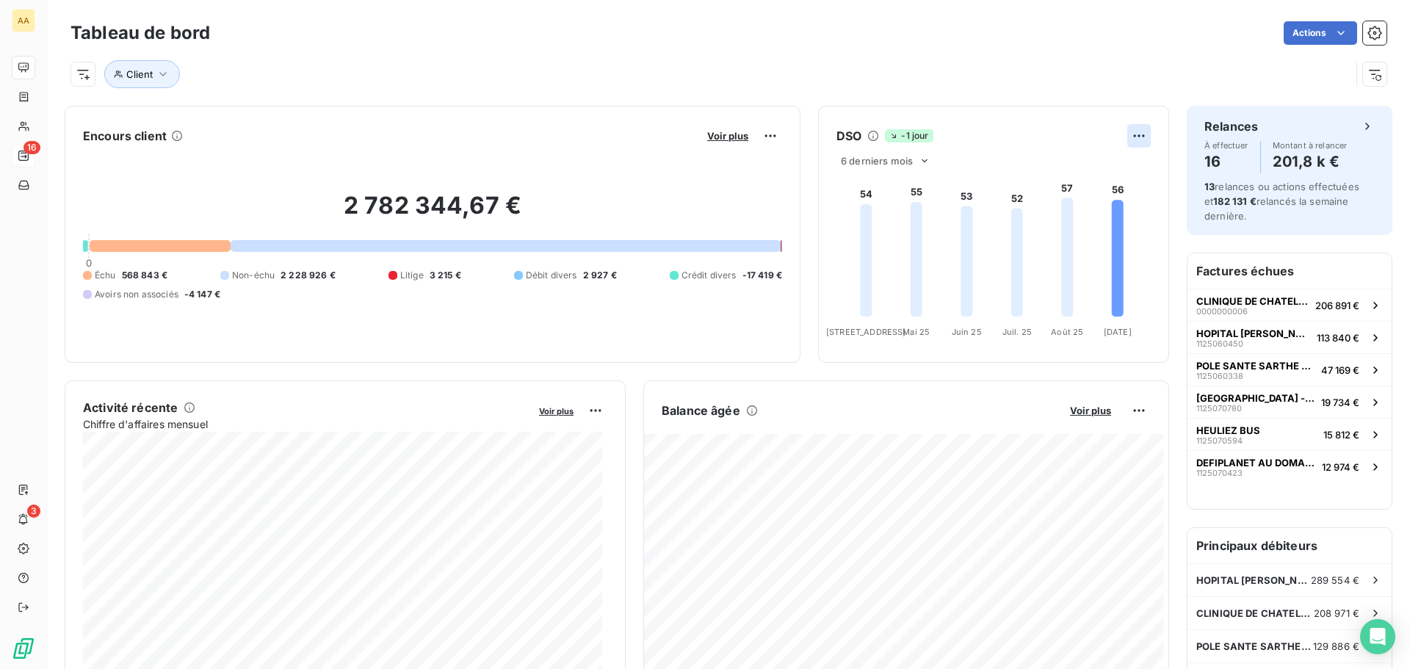
click at [1126, 131] on html "AA 16 3 Tableau de bord Actions Client Encours client Voir plus 2 782 344,67 € …" at bounding box center [705, 334] width 1410 height 669
click at [1090, 171] on div "Exporter" at bounding box center [1092, 167] width 82 height 23
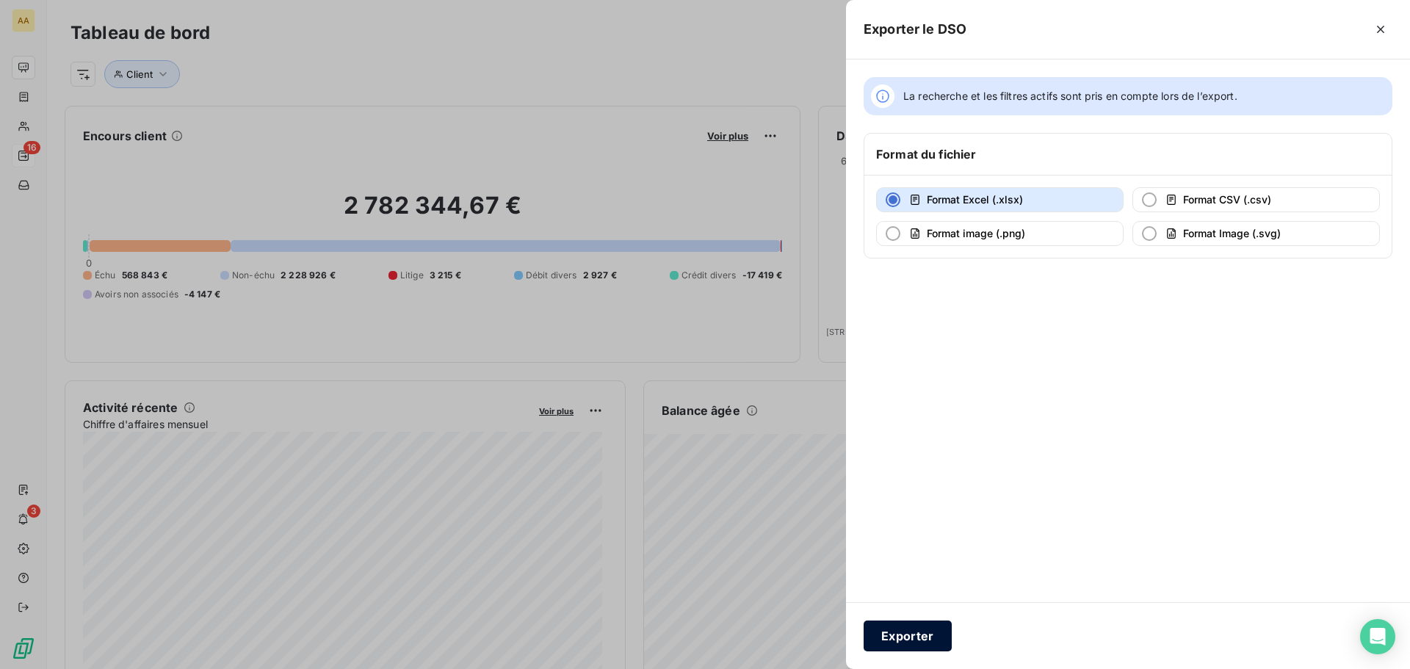
click at [891, 636] on button "Exporter" at bounding box center [907, 635] width 88 height 31
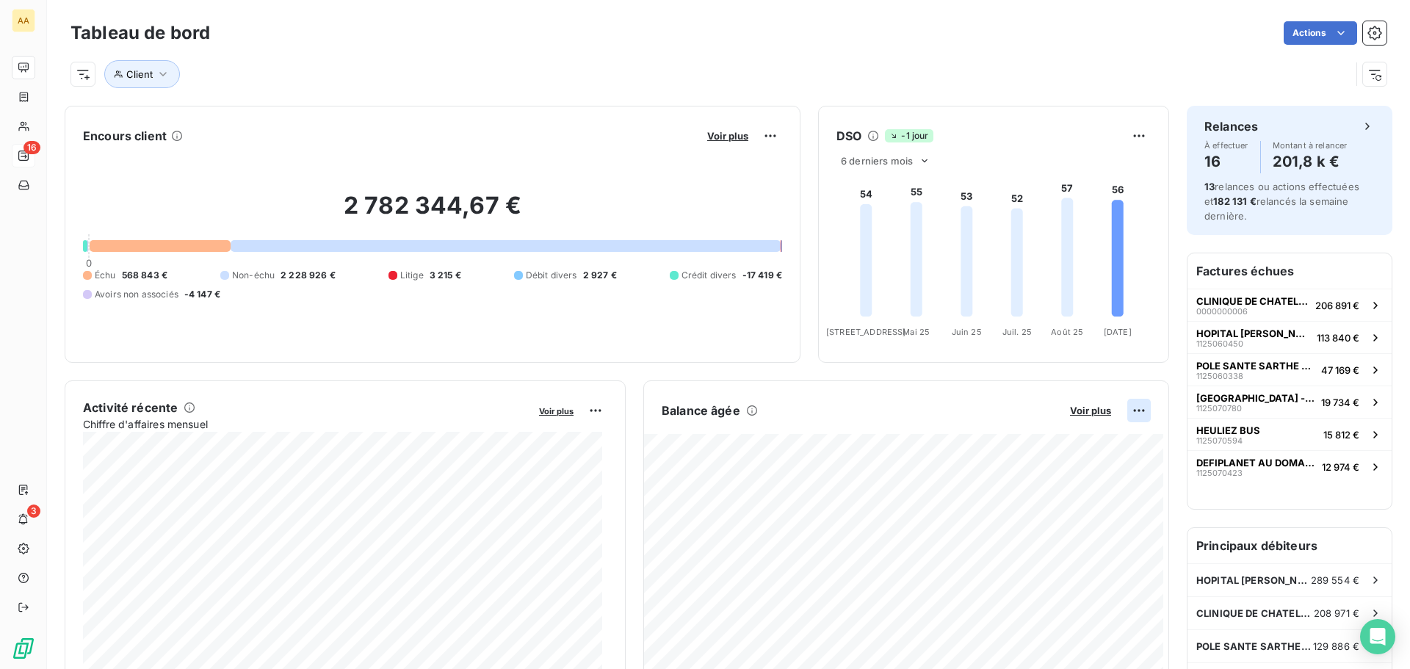
click at [1128, 410] on html "AA 16 3 Tableau de bord Actions Client Encours client Voir plus 2 782 344,67 € …" at bounding box center [705, 334] width 1410 height 669
click at [1093, 444] on div "Exporter" at bounding box center [1092, 442] width 82 height 23
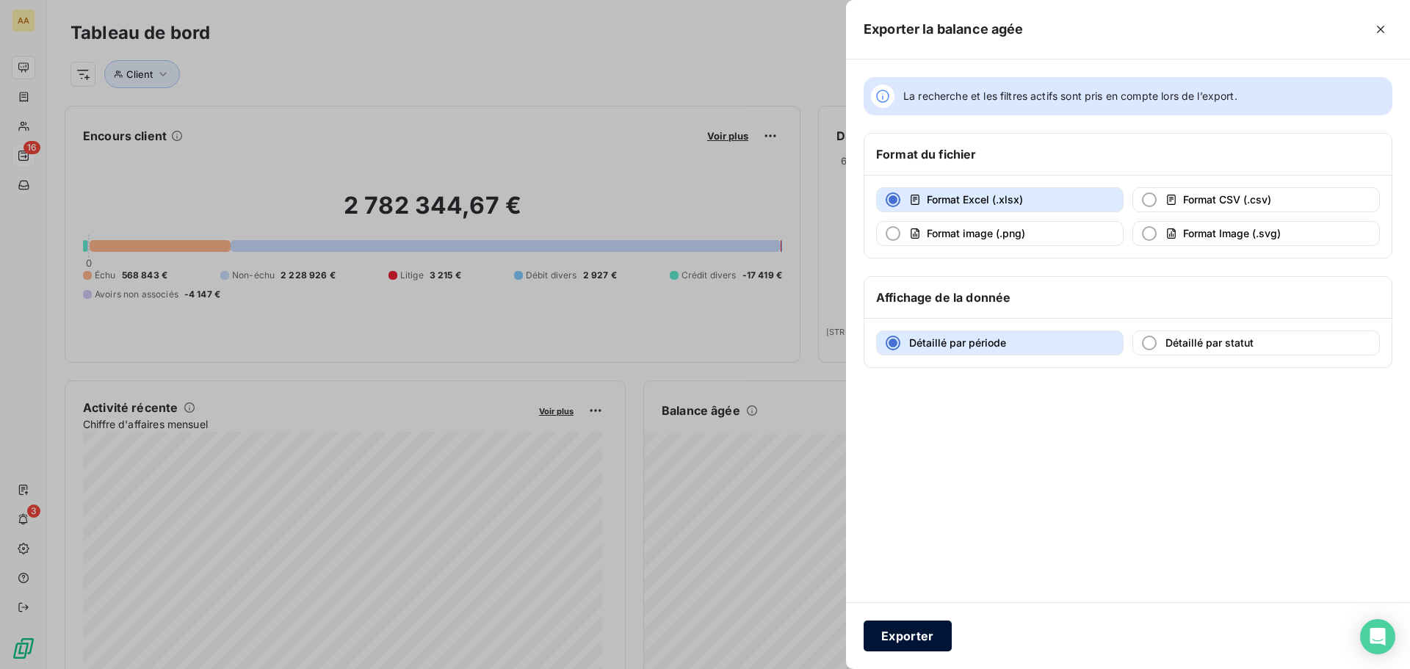
click at [916, 635] on button "Exporter" at bounding box center [907, 635] width 88 height 31
